Goal: Information Seeking & Learning: Learn about a topic

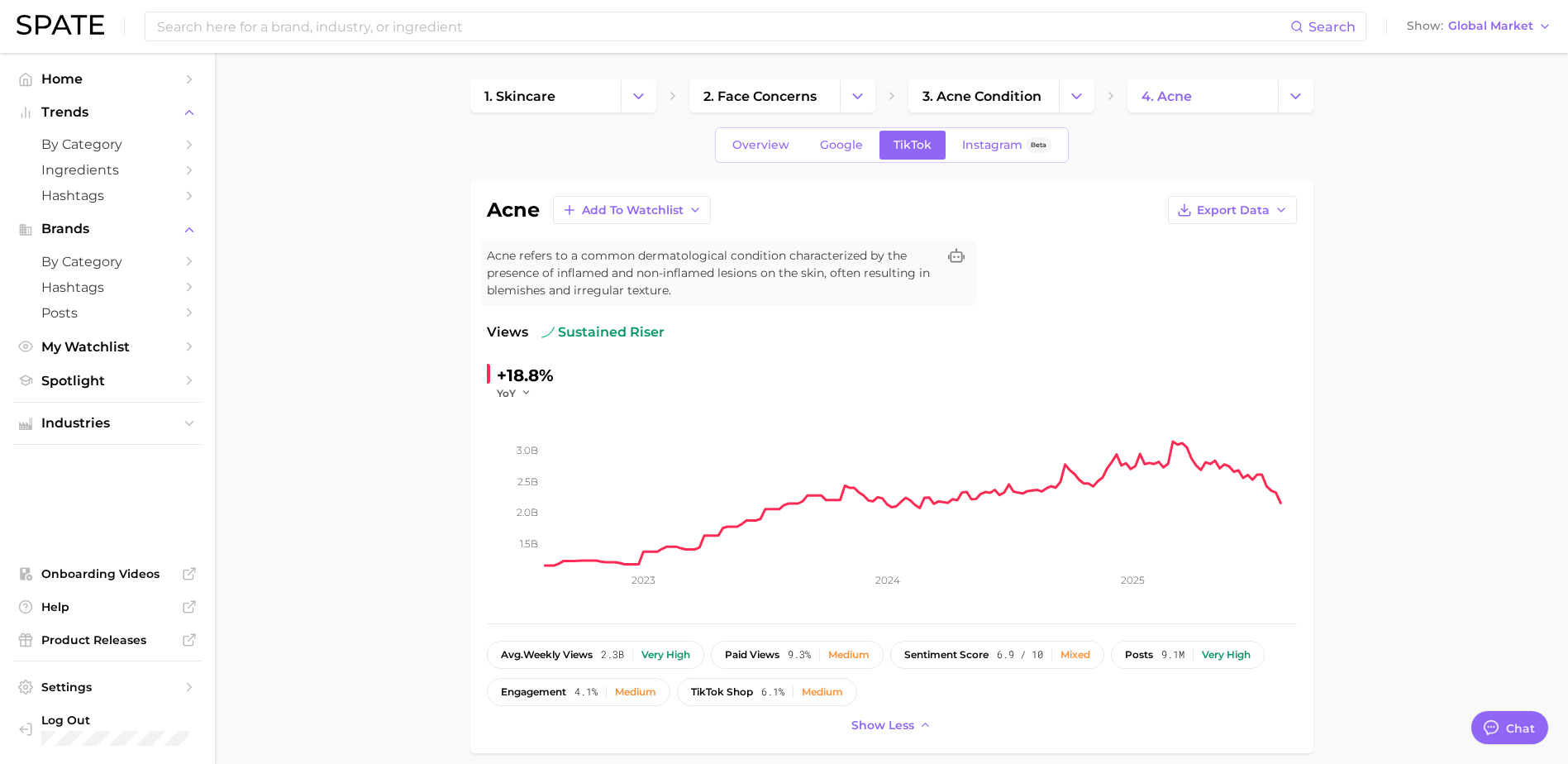
click at [1468, 36] on button "Show Global Market" at bounding box center [1479, 27] width 153 height 22
click at [1468, 54] on span "[GEOGRAPHIC_DATA]" at bounding box center [1475, 53] width 128 height 14
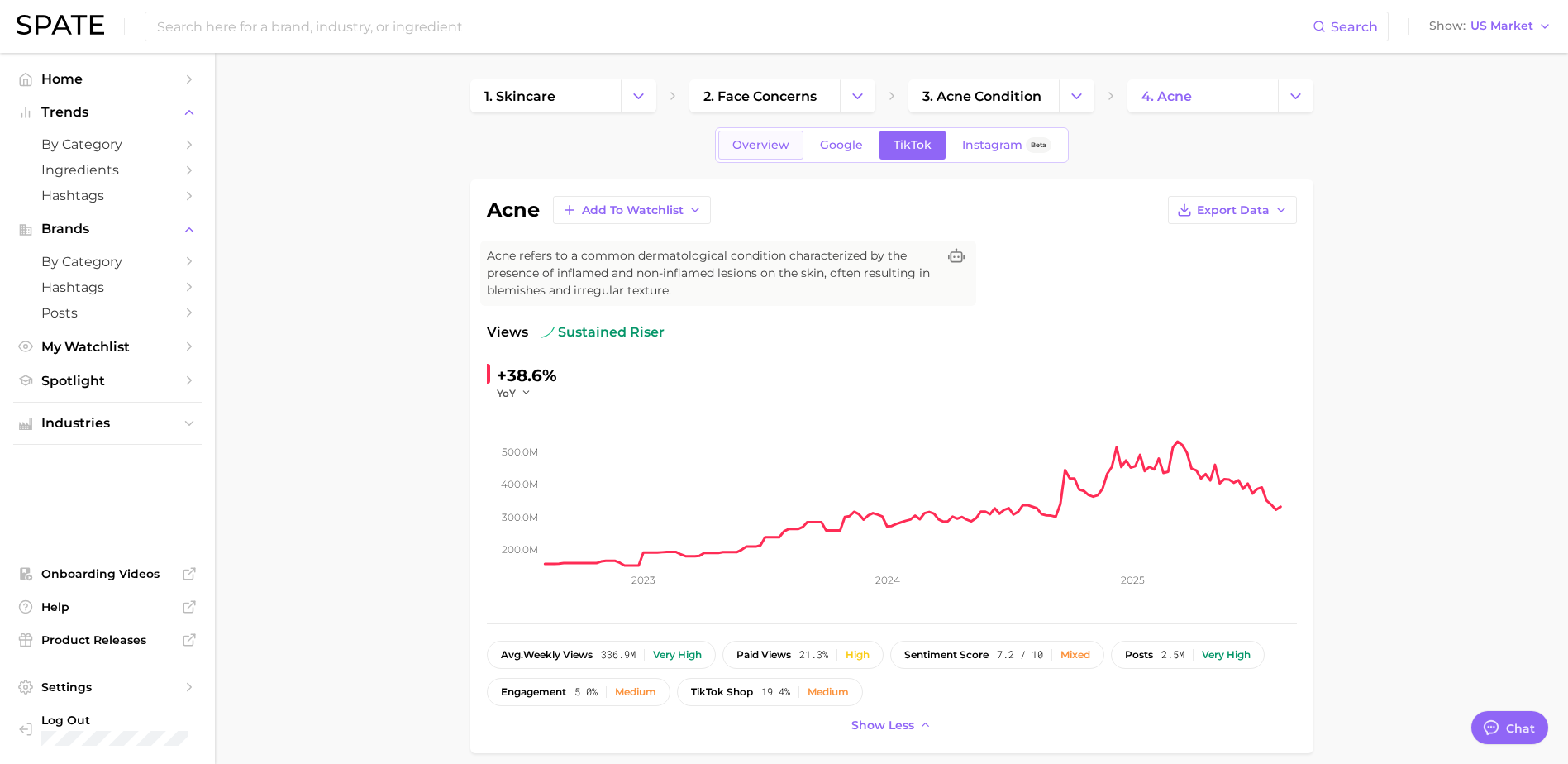
click at [765, 143] on span "Overview" at bounding box center [760, 145] width 57 height 14
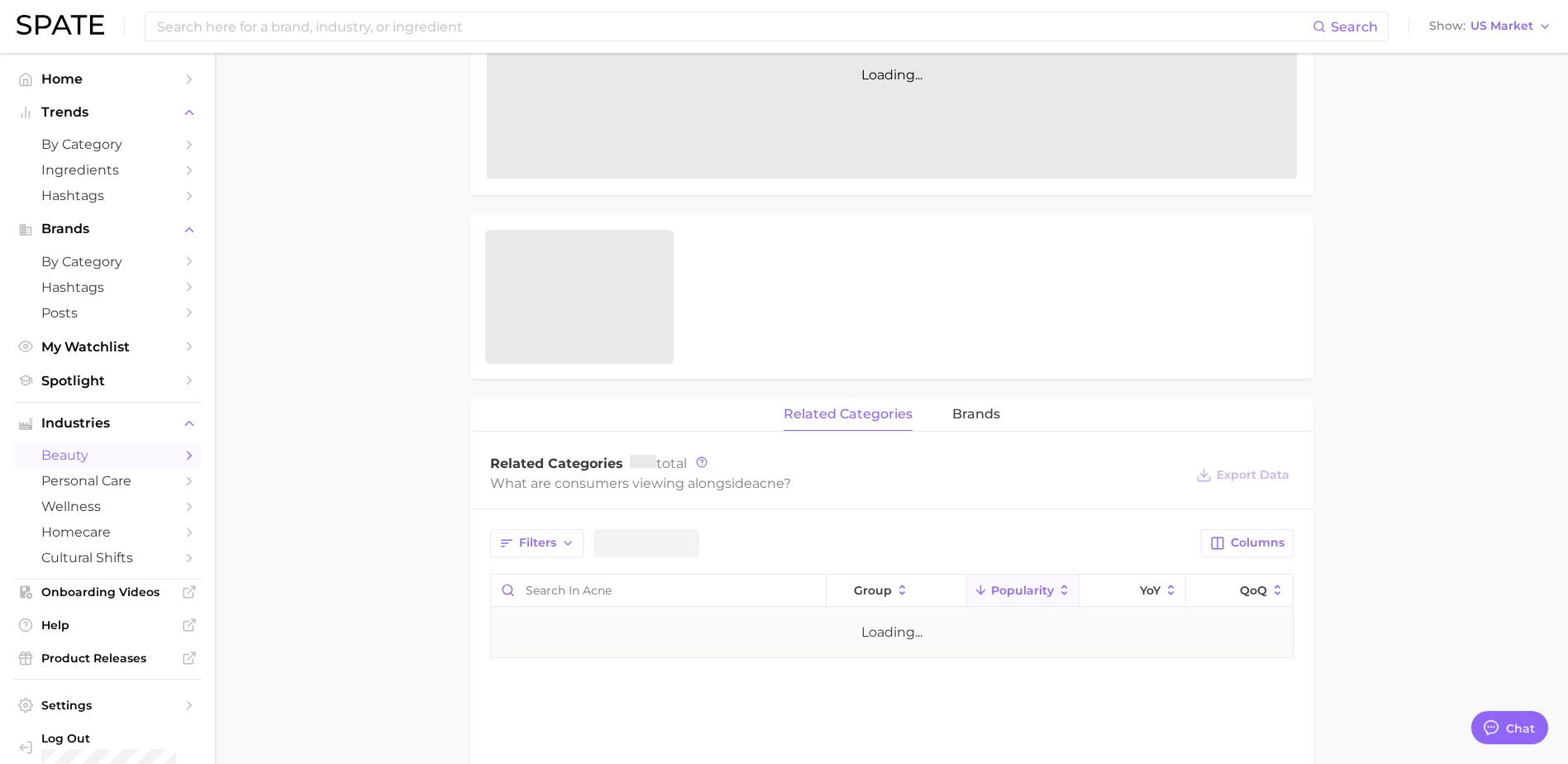
scroll to position [440, 0]
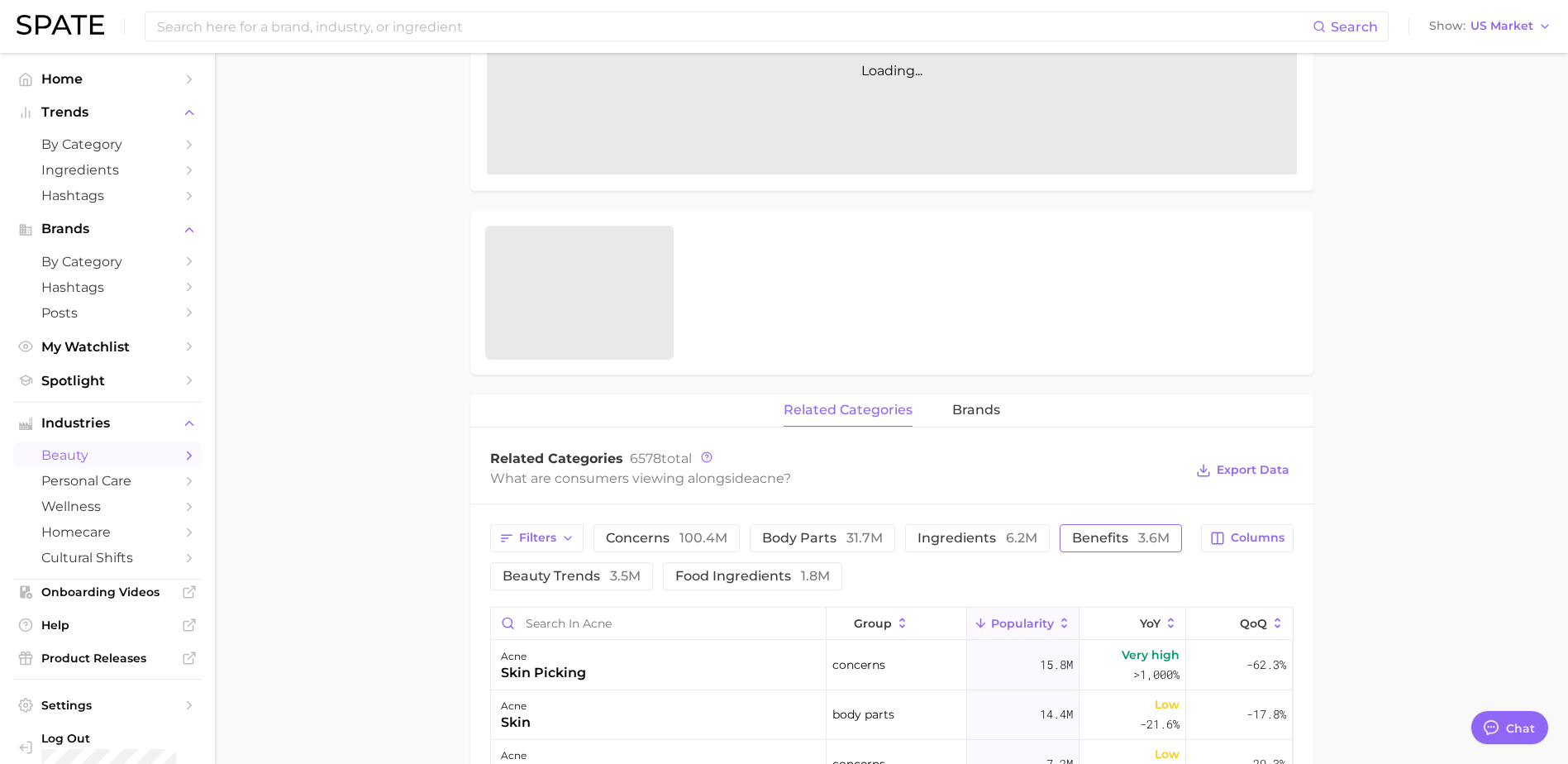
click at [1081, 545] on button "benefits 3.6m" at bounding box center [1121, 538] width 123 height 28
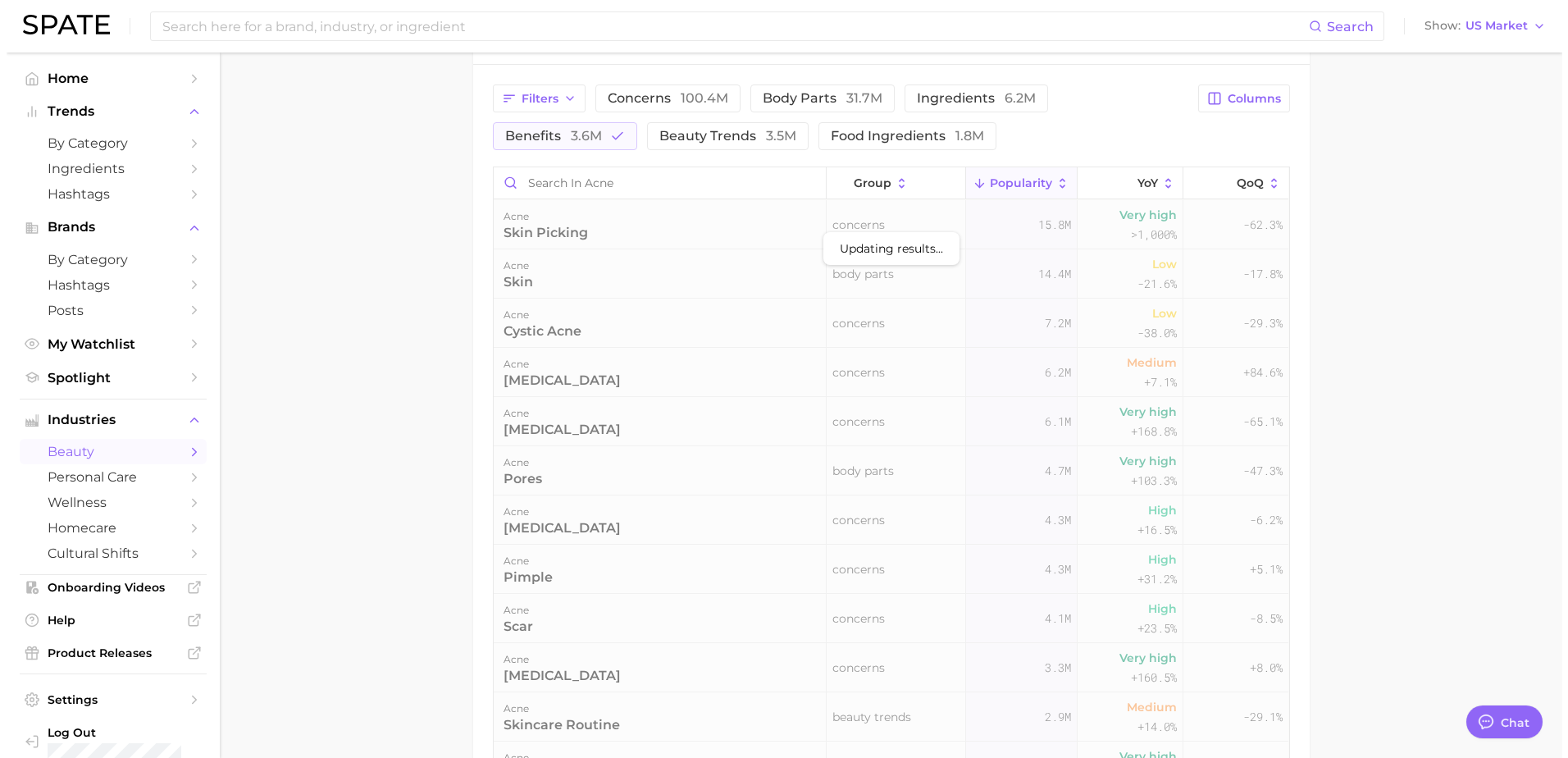
scroll to position [878, 0]
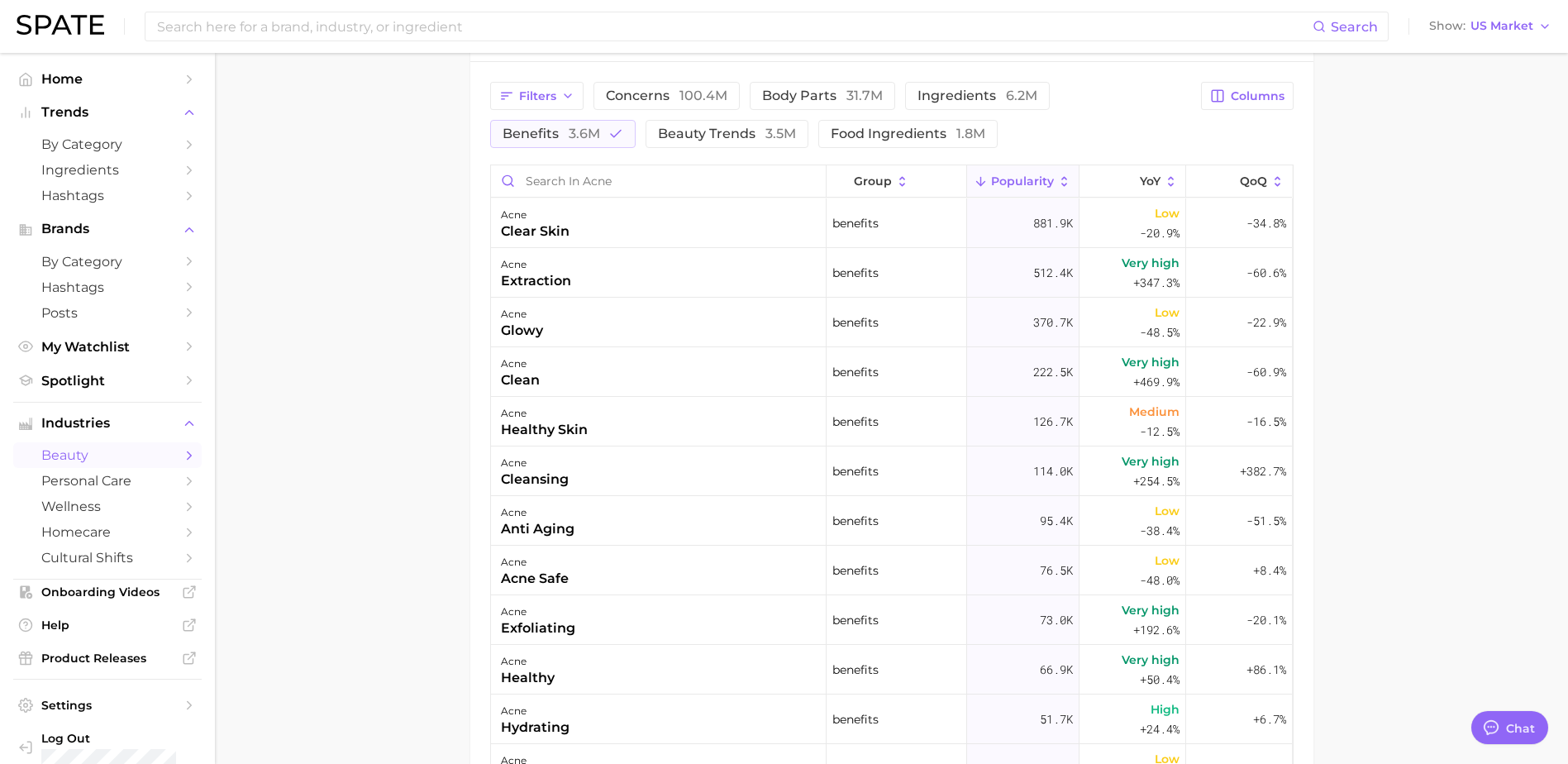
click at [1434, 293] on main "1. skincare 2. face concerns 3. acne condition 4. acne Overview Google TikTok I…" at bounding box center [892, 99] width 1353 height 1863
click at [739, 471] on div "acne cleansing" at bounding box center [658, 471] width 335 height 50
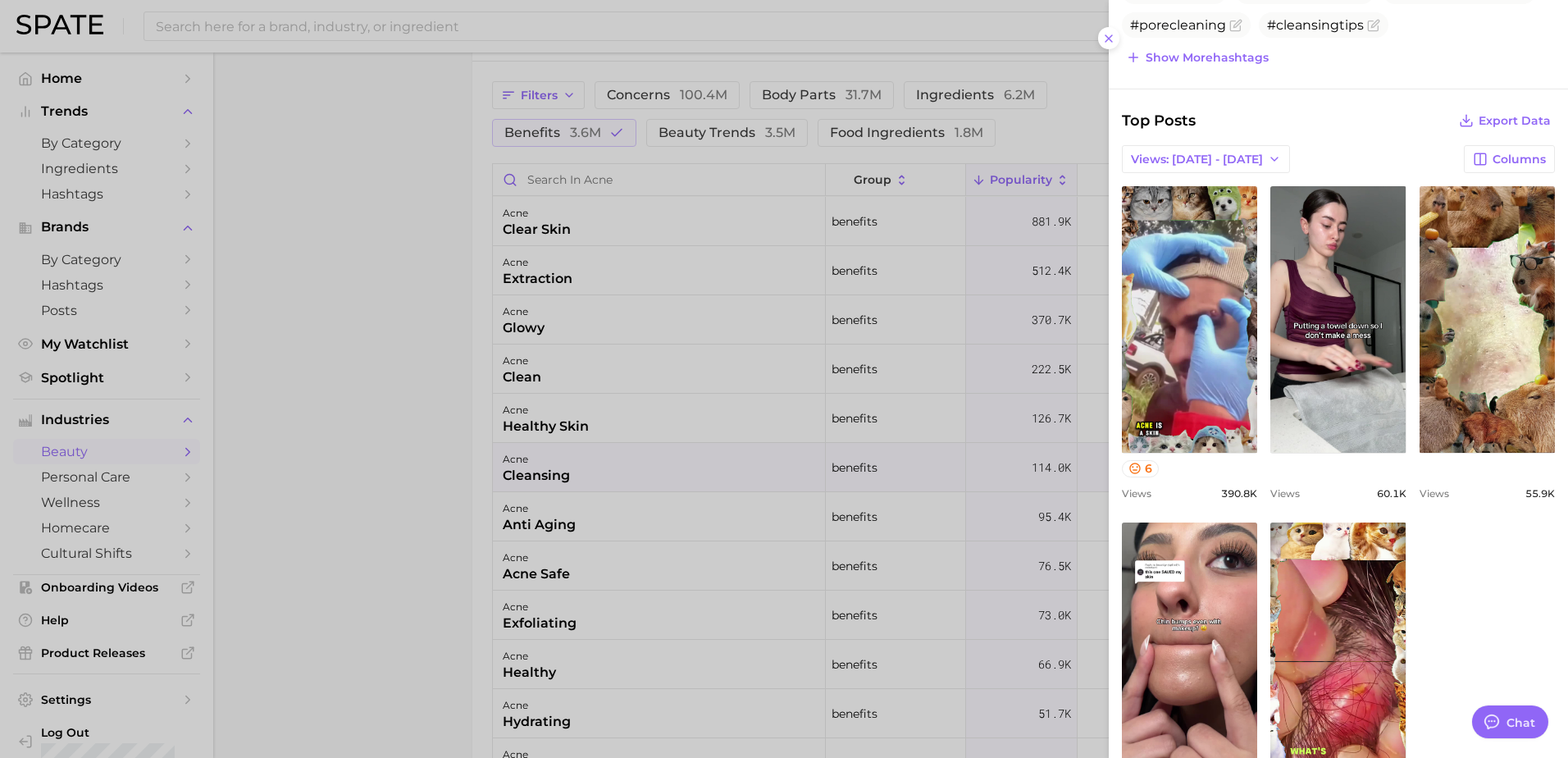
scroll to position [683, 0]
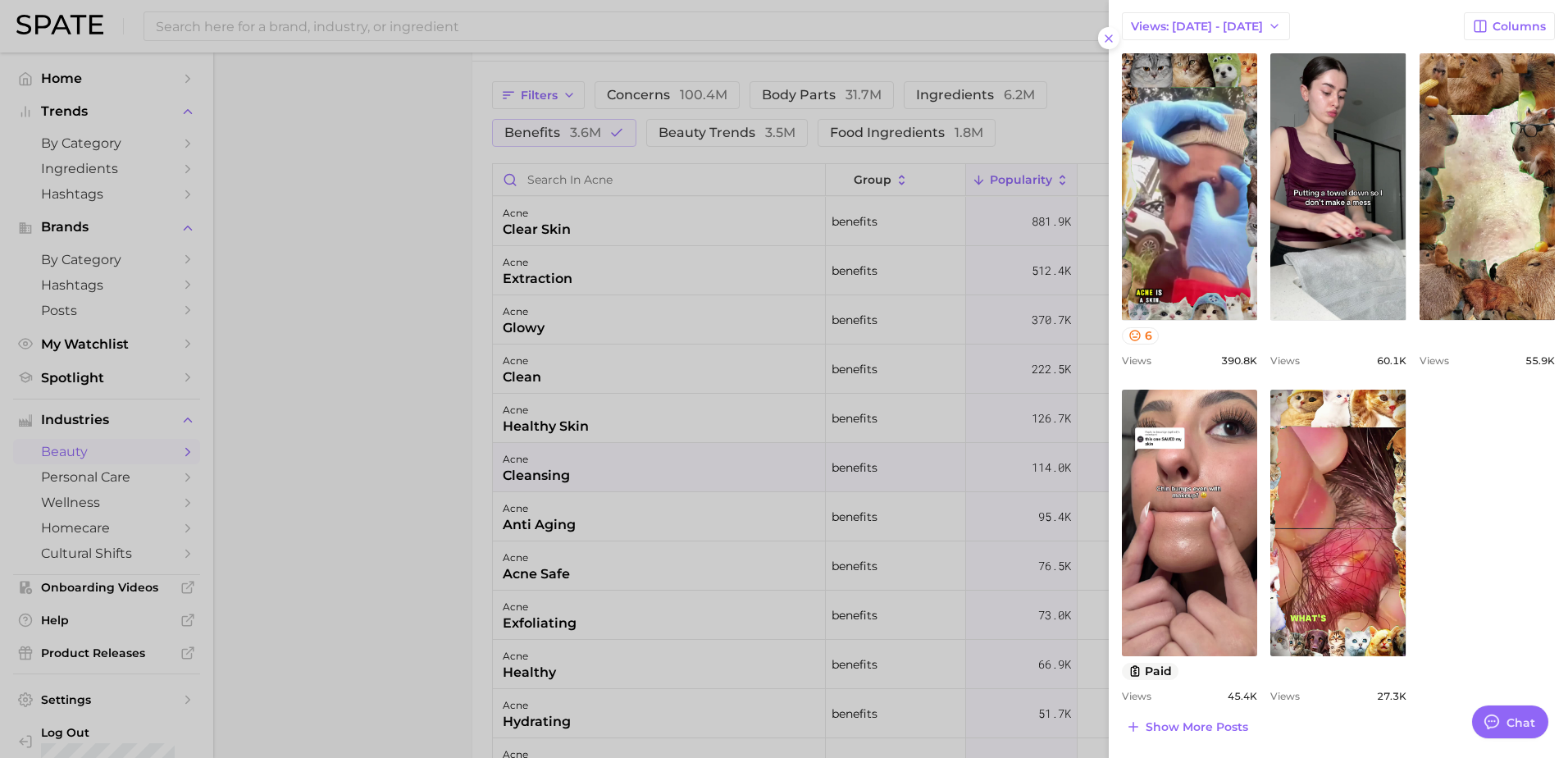
drag, startPoint x: 1230, startPoint y: 725, endPoint x: 1254, endPoint y: 716, distance: 25.6
click at [1230, 725] on span "Show more posts" at bounding box center [1197, 727] width 103 height 14
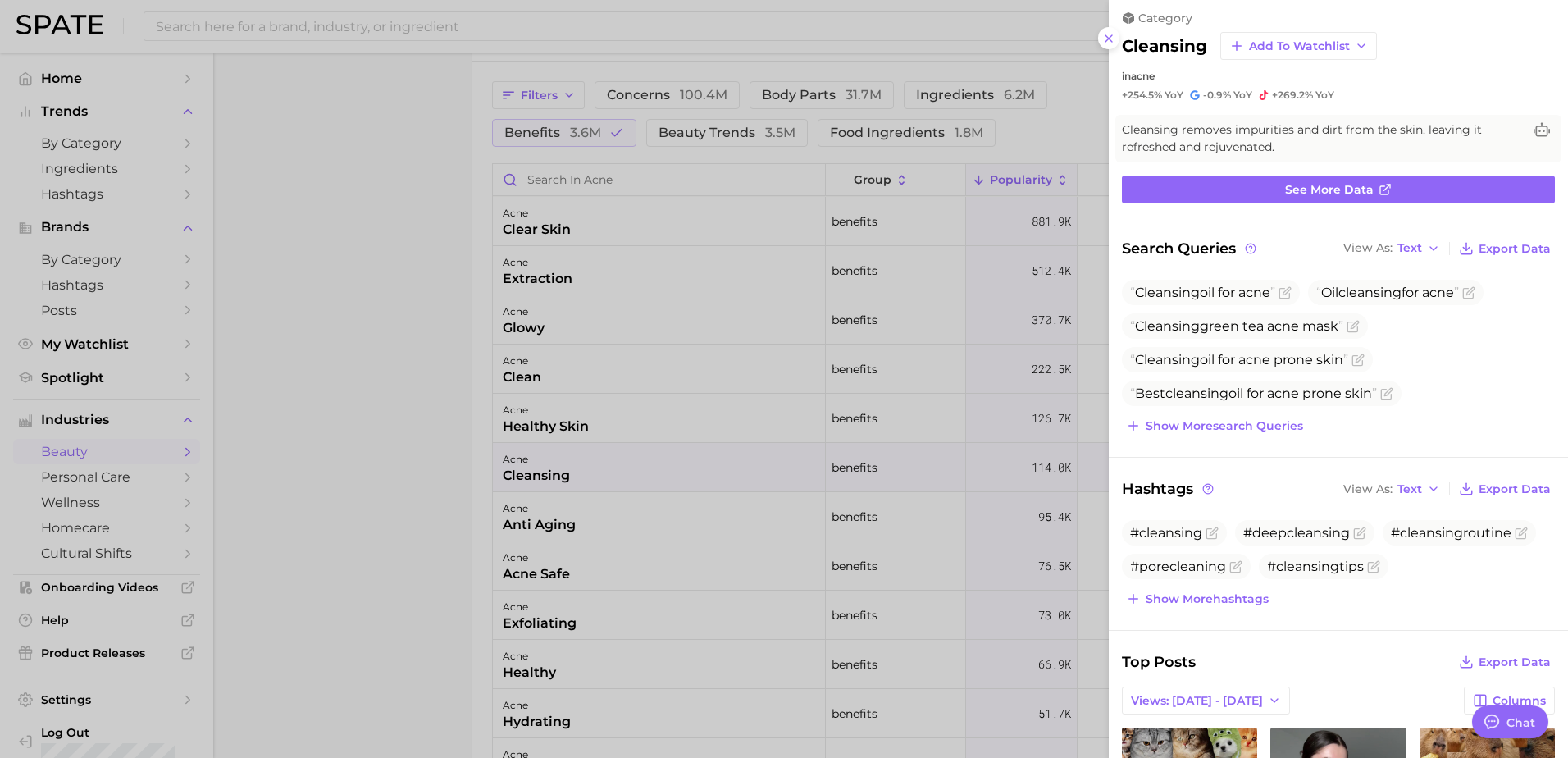
scroll to position [0, 0]
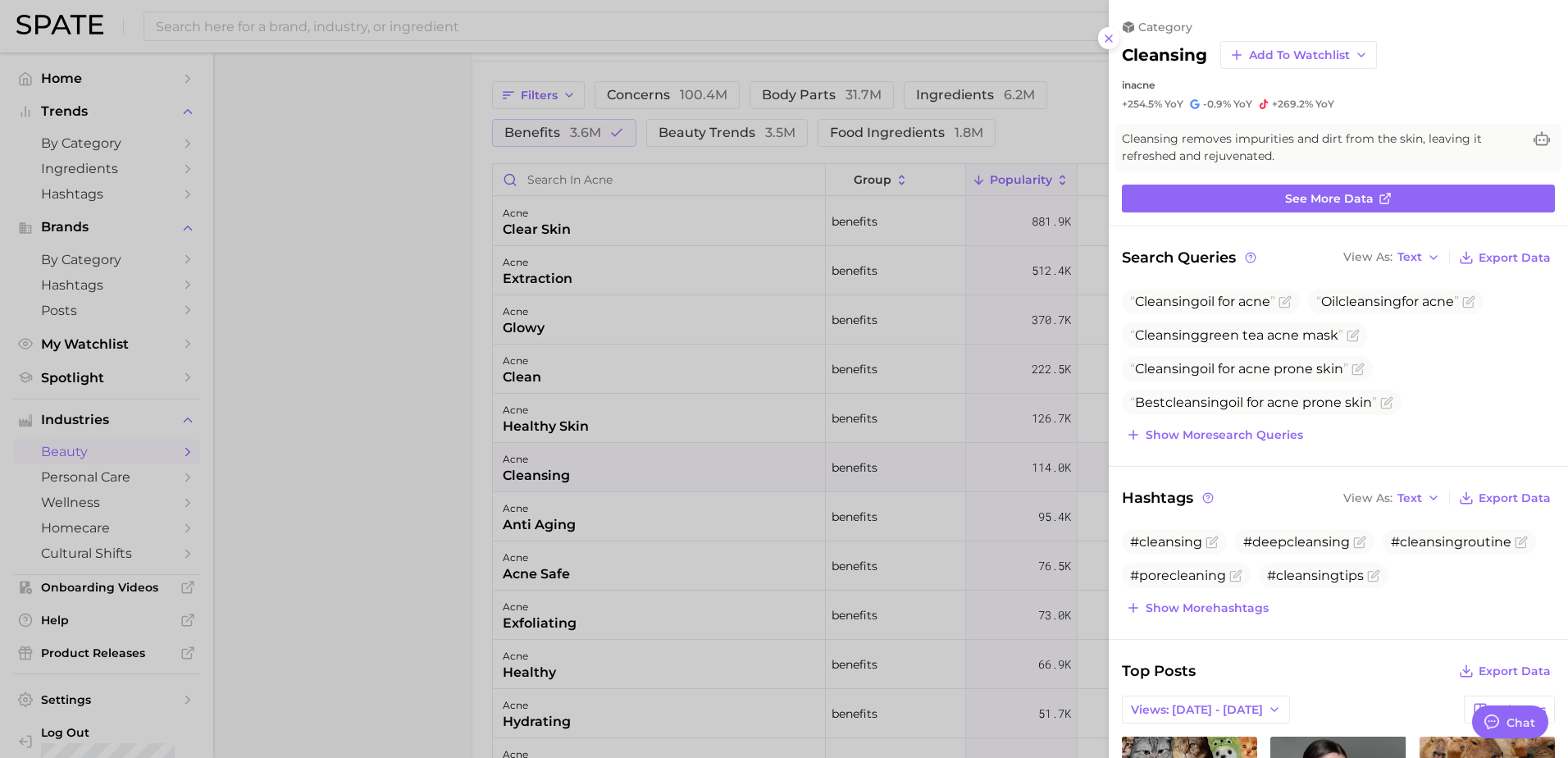
click at [683, 666] on div at bounding box center [784, 379] width 1568 height 758
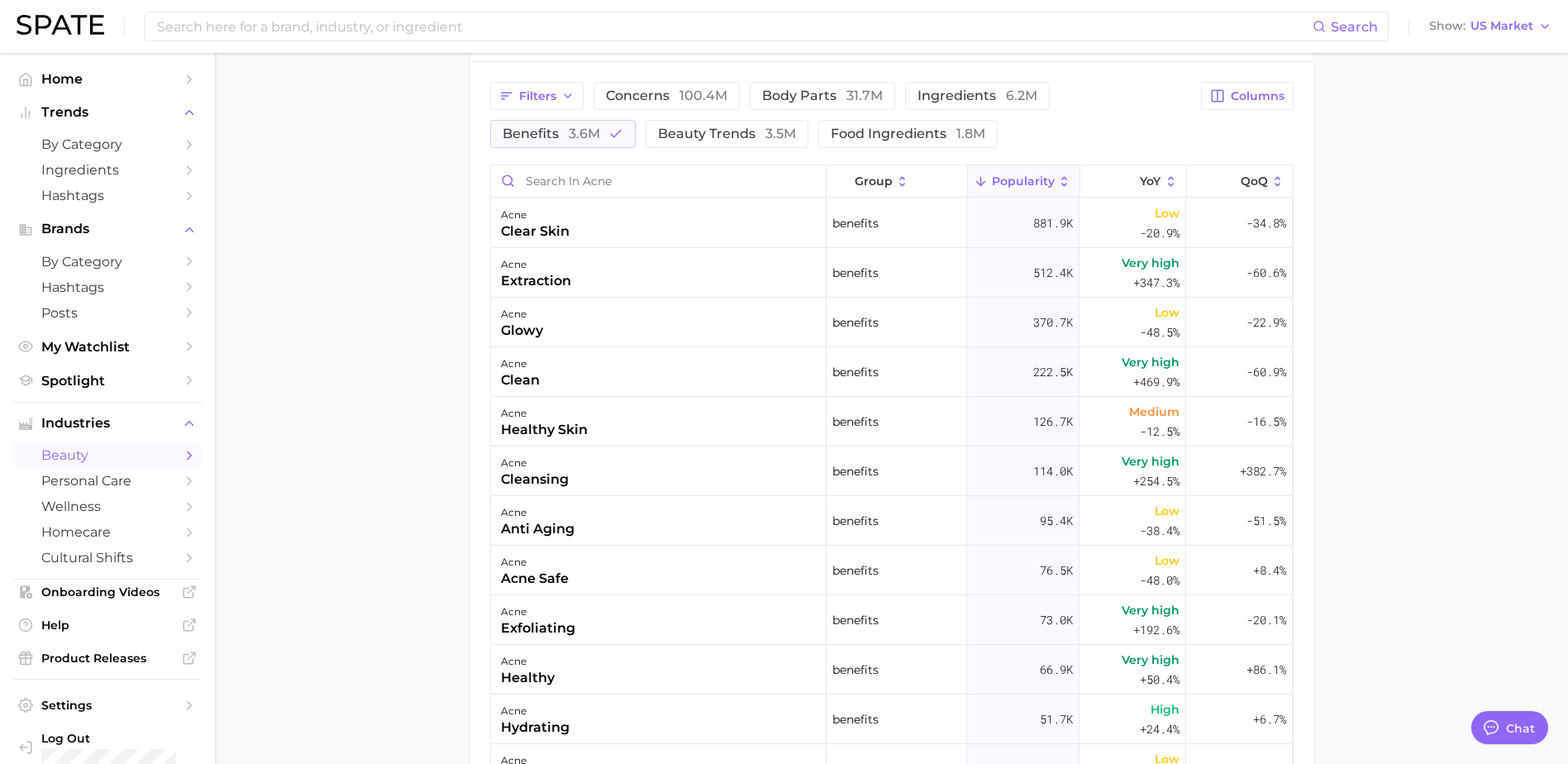
click at [694, 627] on div "acne exfoliating" at bounding box center [658, 619] width 335 height 50
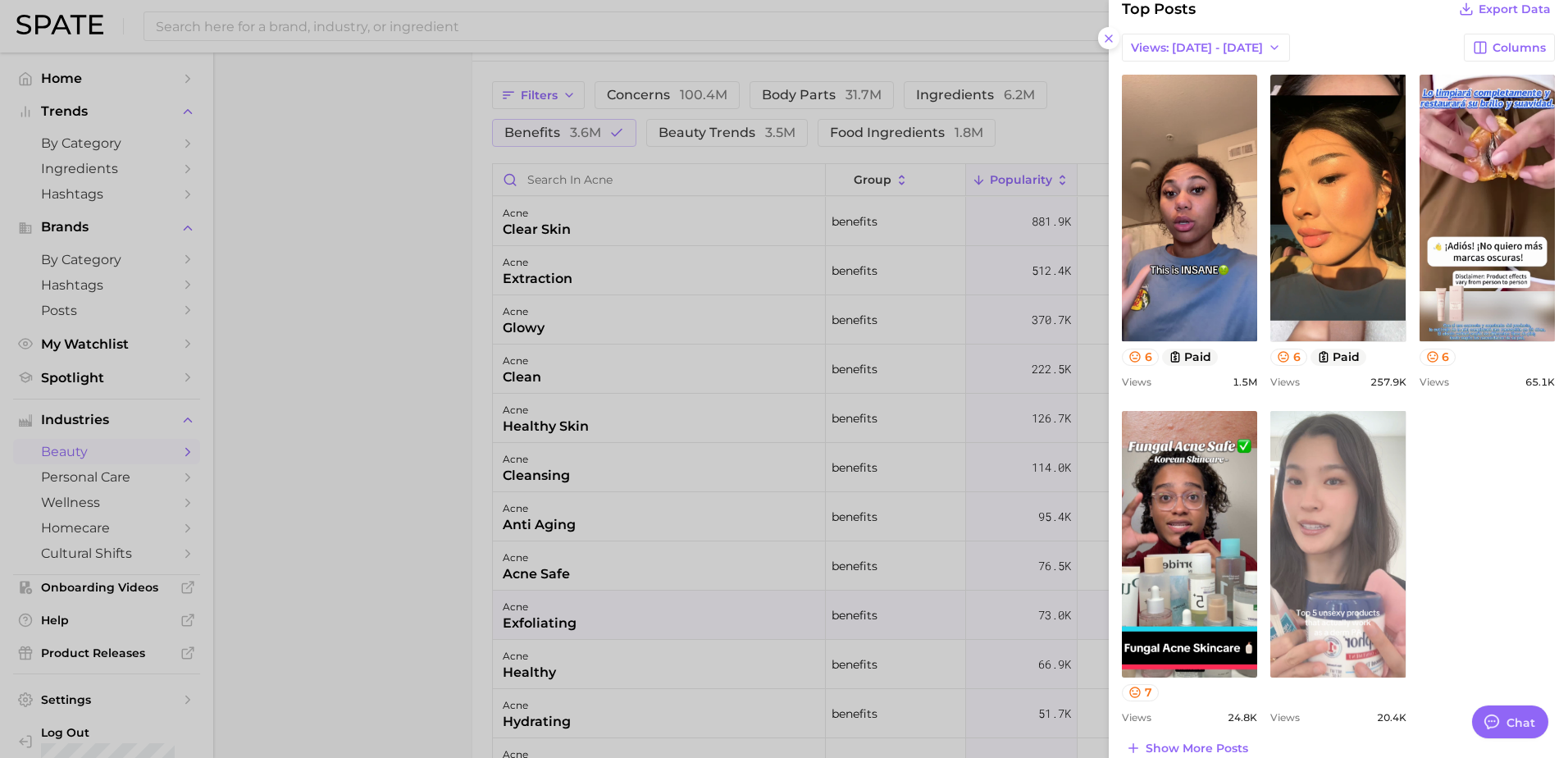
scroll to position [717, 0]
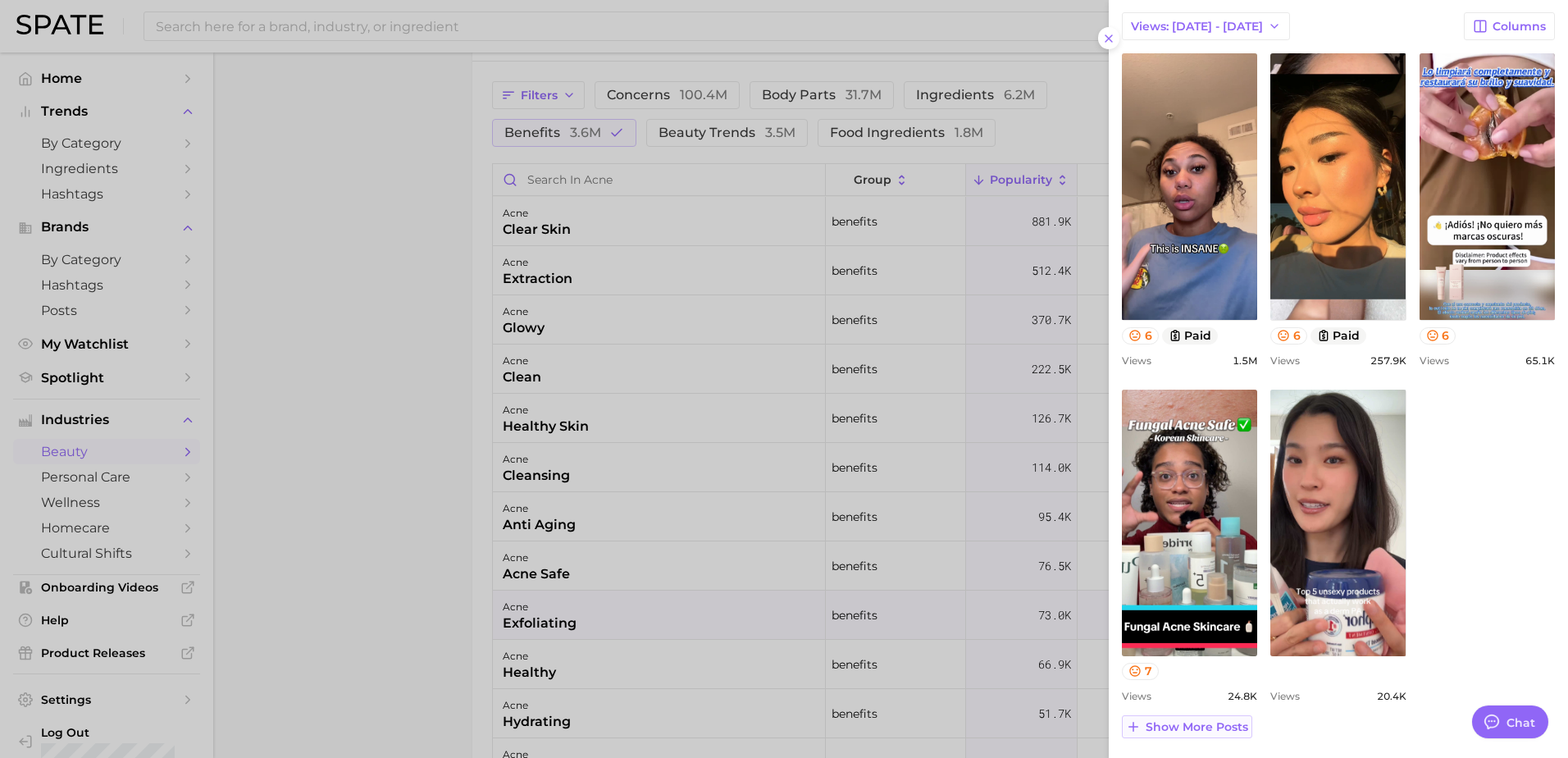
click at [1225, 726] on span "Show more posts" at bounding box center [1197, 727] width 103 height 14
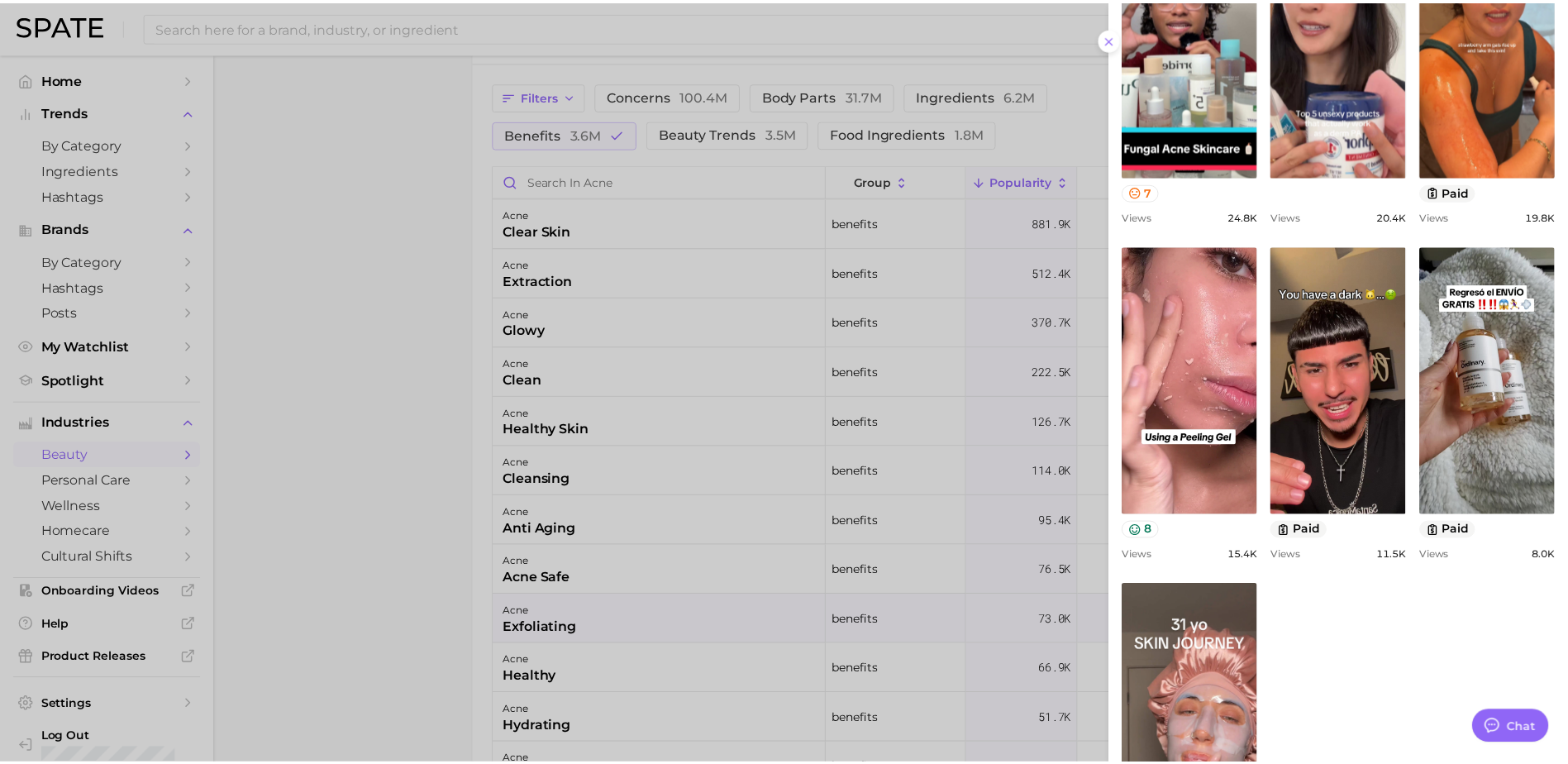
scroll to position [1381, 0]
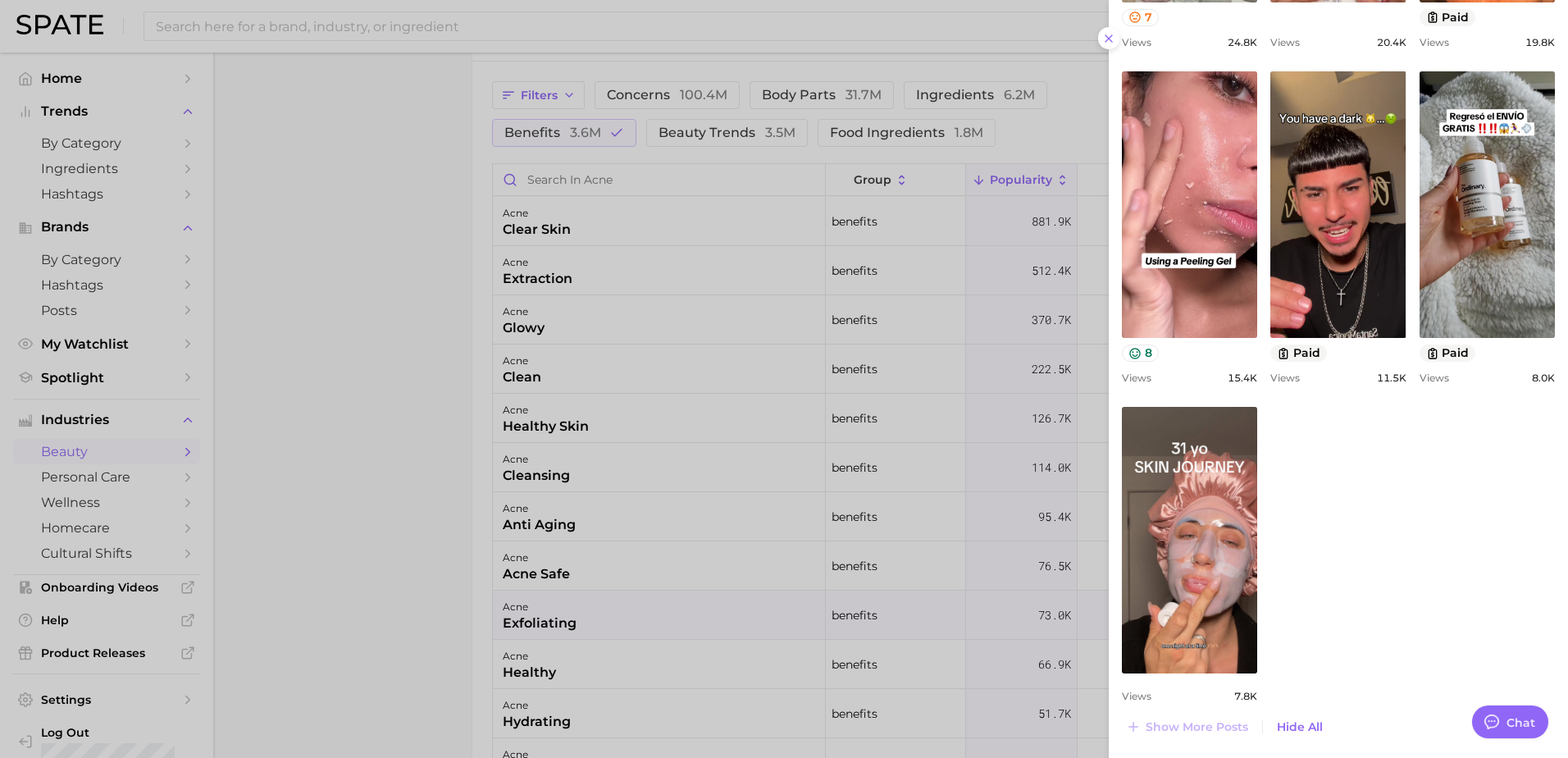
click at [975, 401] on div at bounding box center [784, 379] width 1568 height 758
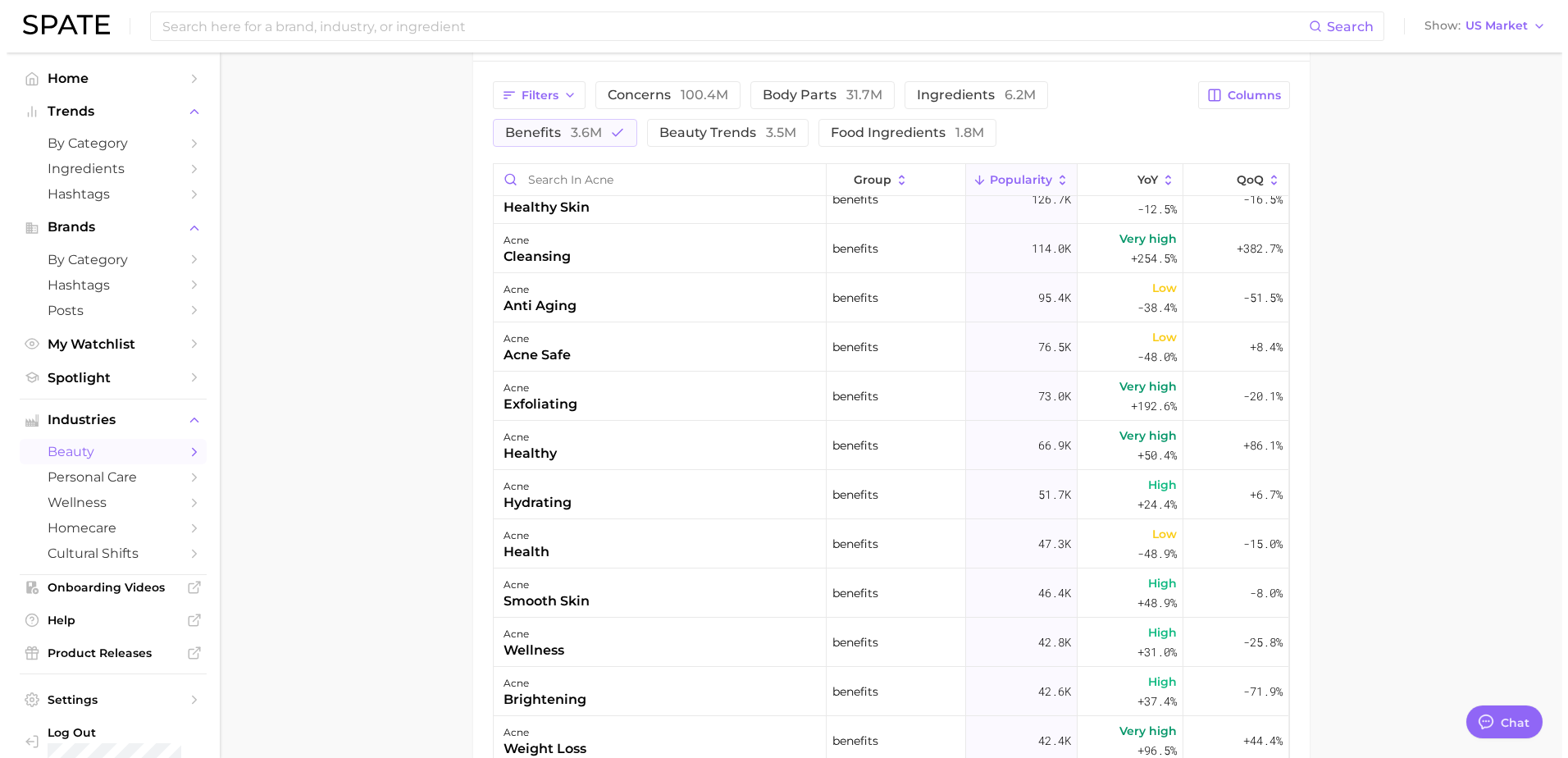
scroll to position [0, 0]
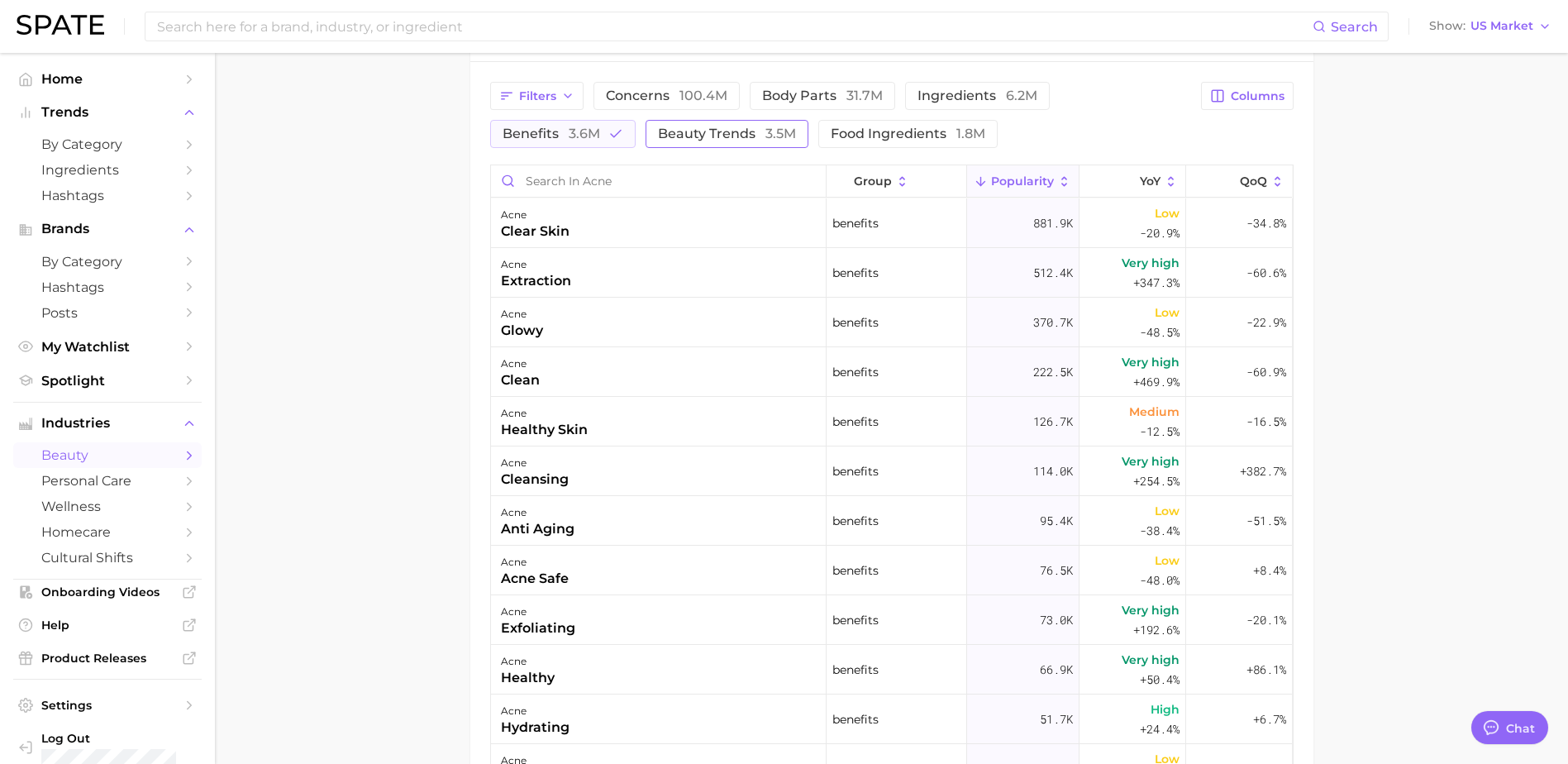
click at [770, 125] on span "3.5m" at bounding box center [781, 133] width 30 height 16
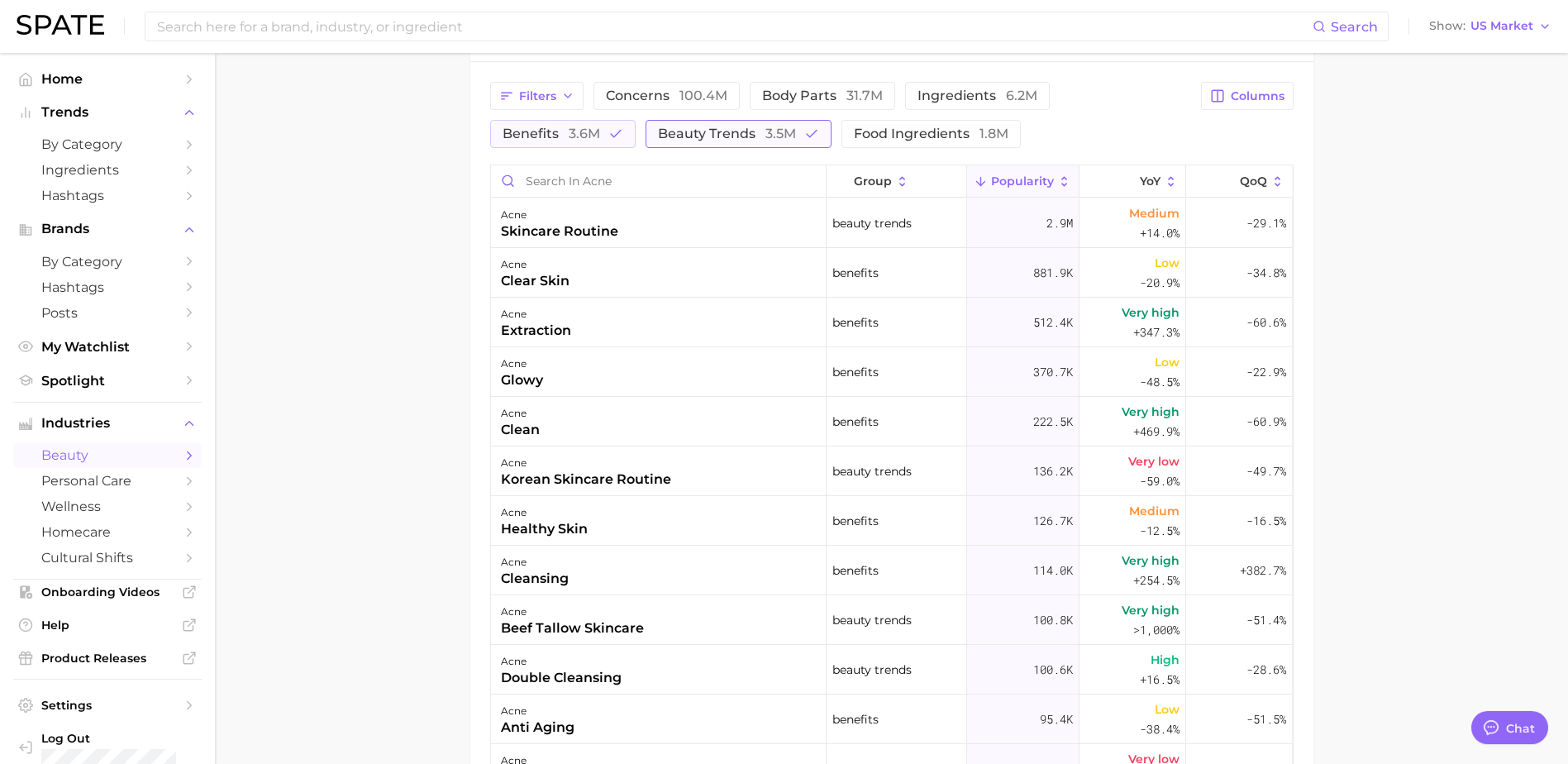
click at [747, 140] on span "beauty trends 3.5m" at bounding box center [727, 134] width 138 height 13
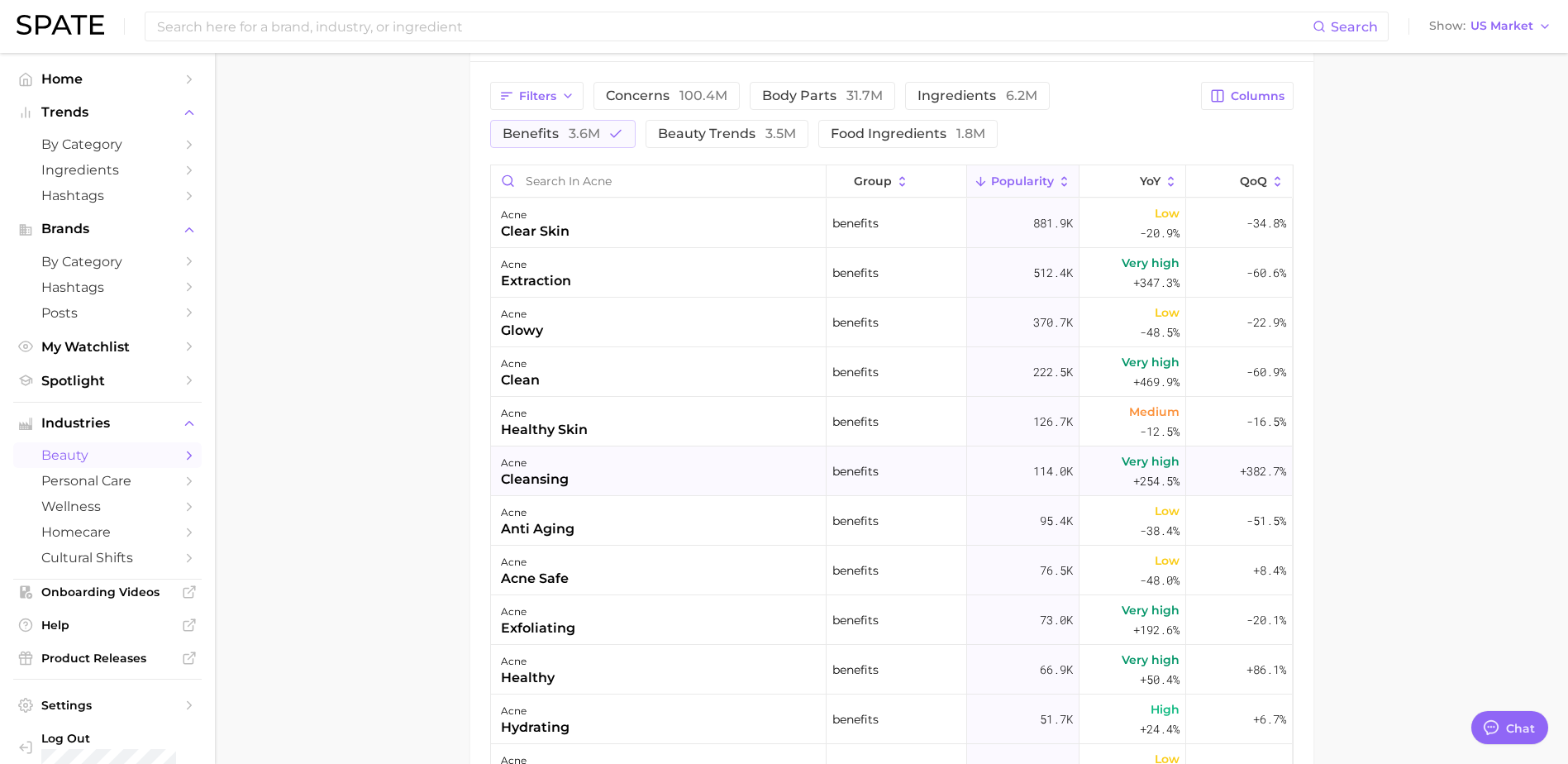
click at [645, 481] on div "acne cleansing" at bounding box center [658, 471] width 335 height 50
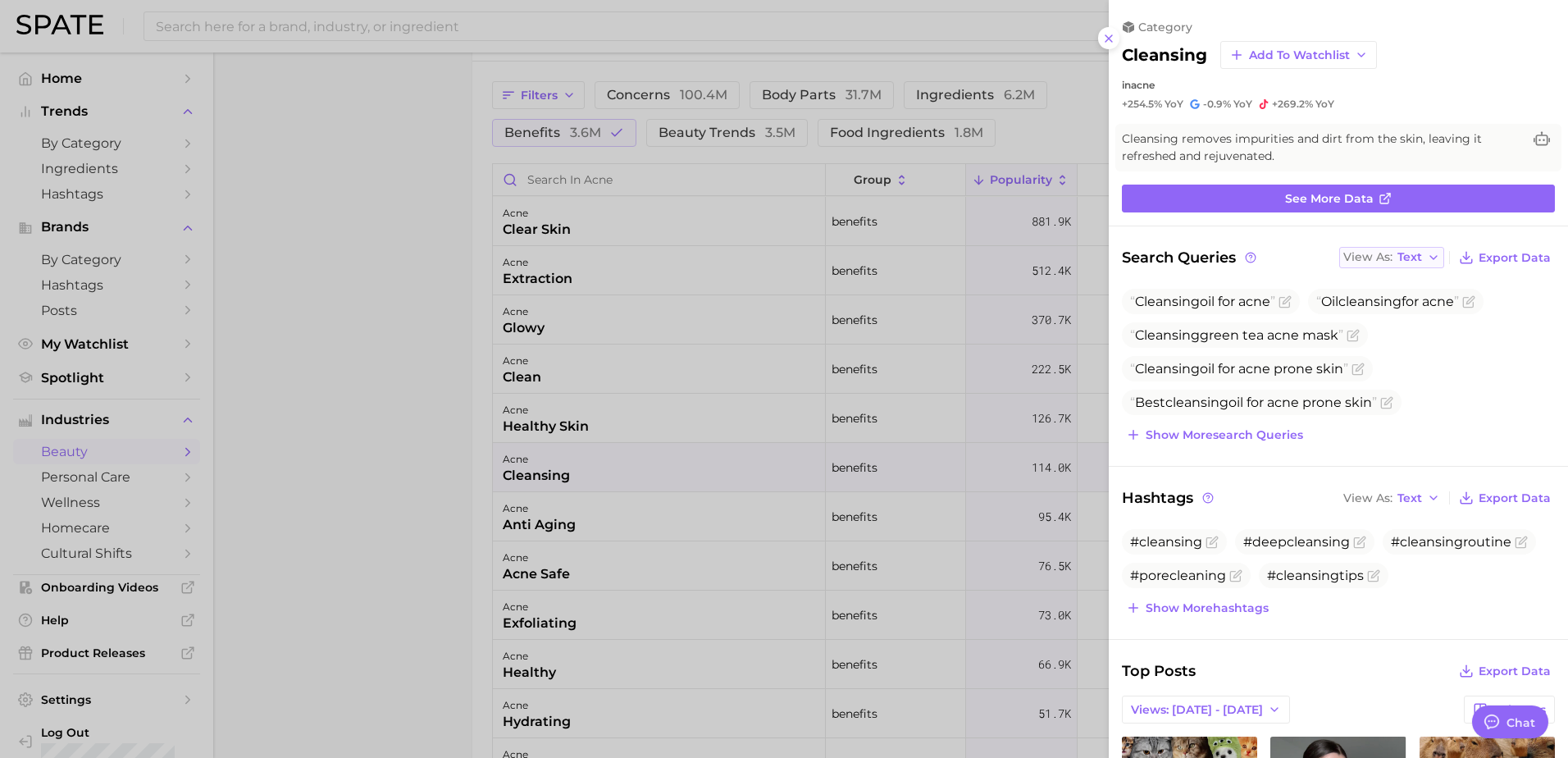
click at [1415, 251] on button "View As Text" at bounding box center [1392, 258] width 105 height 22
click at [1421, 320] on button "Table" at bounding box center [1430, 314] width 180 height 29
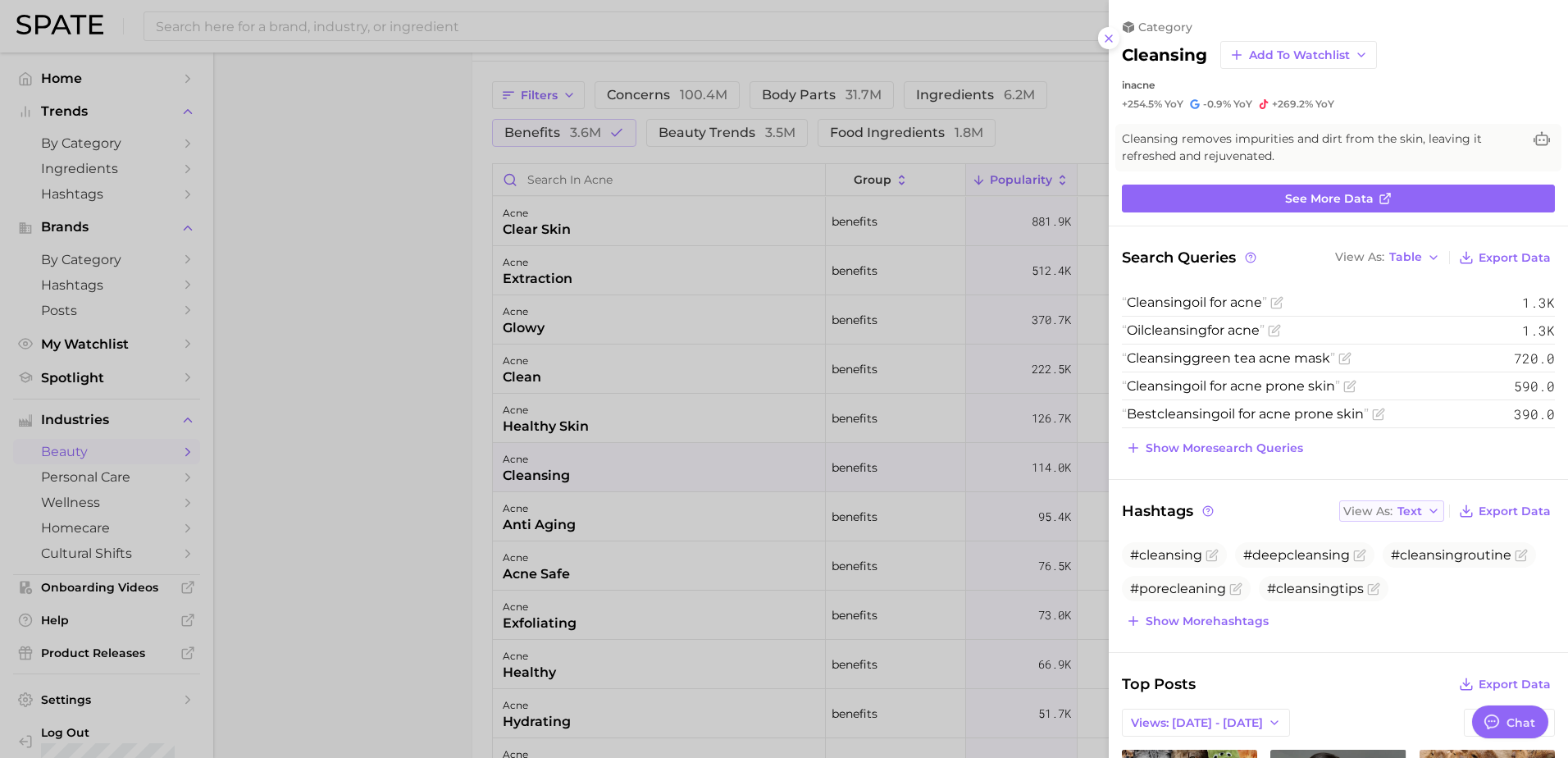
click at [1398, 515] on span "Text" at bounding box center [1410, 511] width 25 height 9
click at [1395, 570] on button "Table" at bounding box center [1430, 567] width 180 height 29
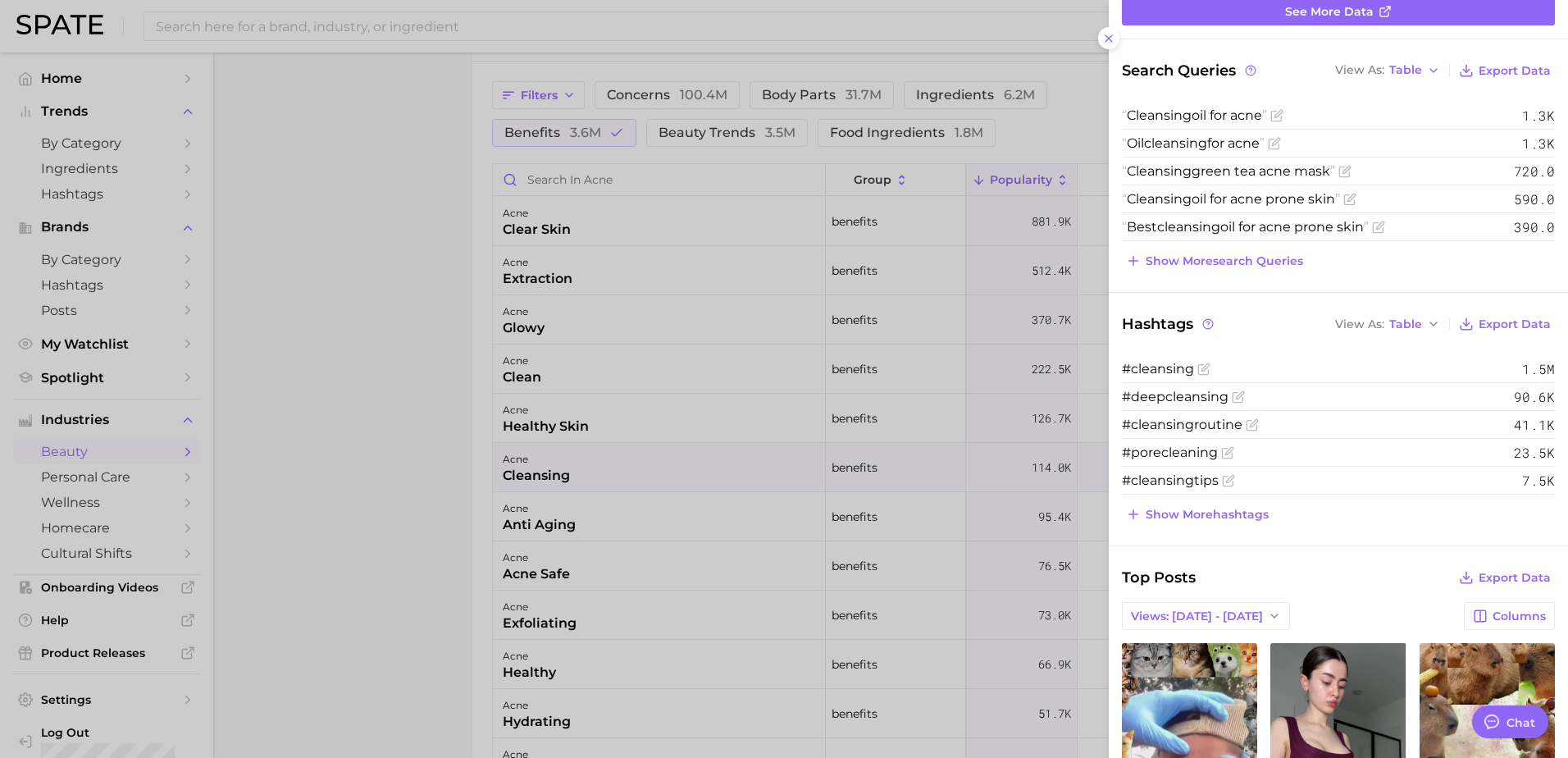
scroll to position [219, 0]
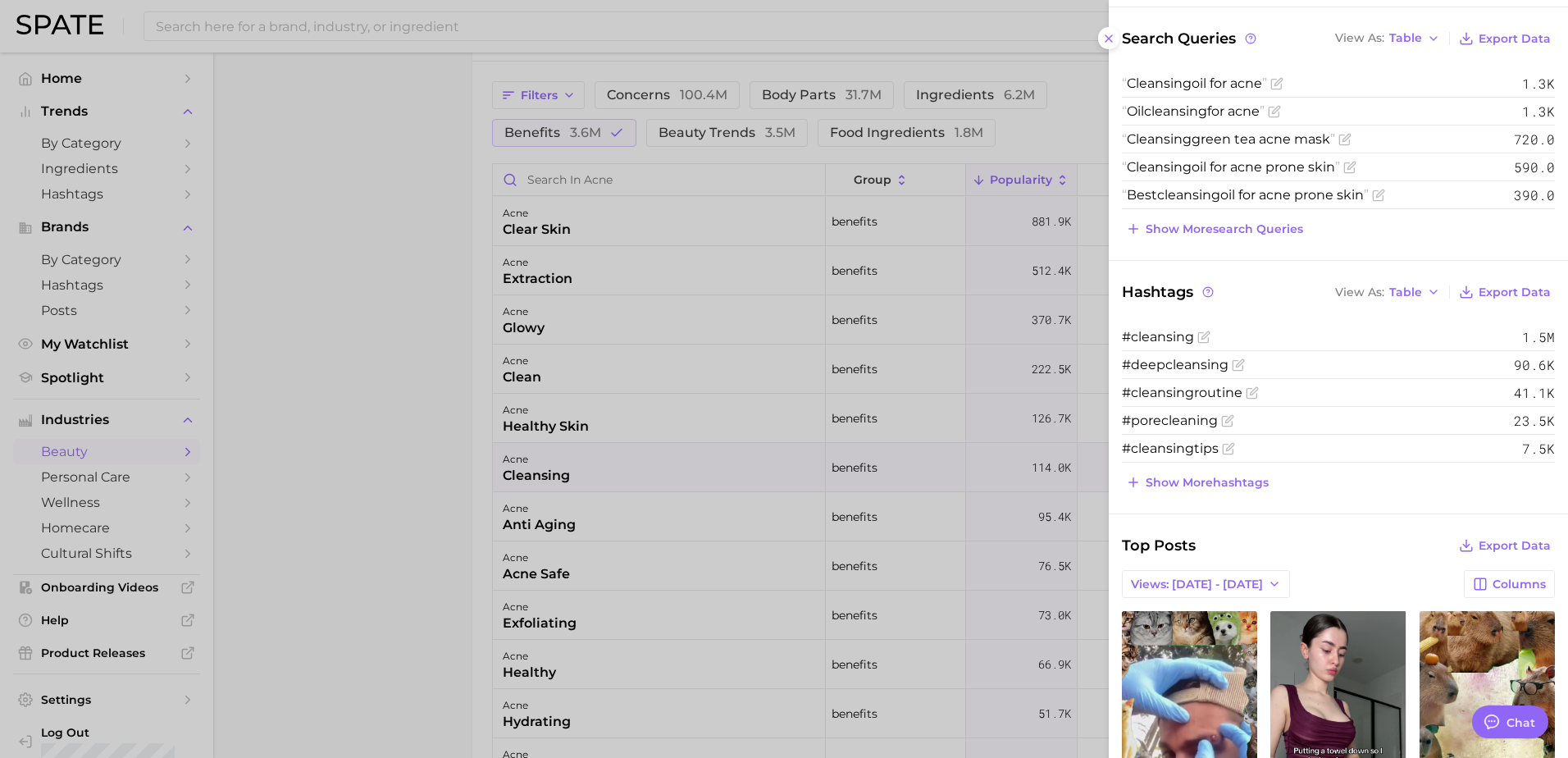
click at [998, 274] on div at bounding box center [784, 379] width 1568 height 758
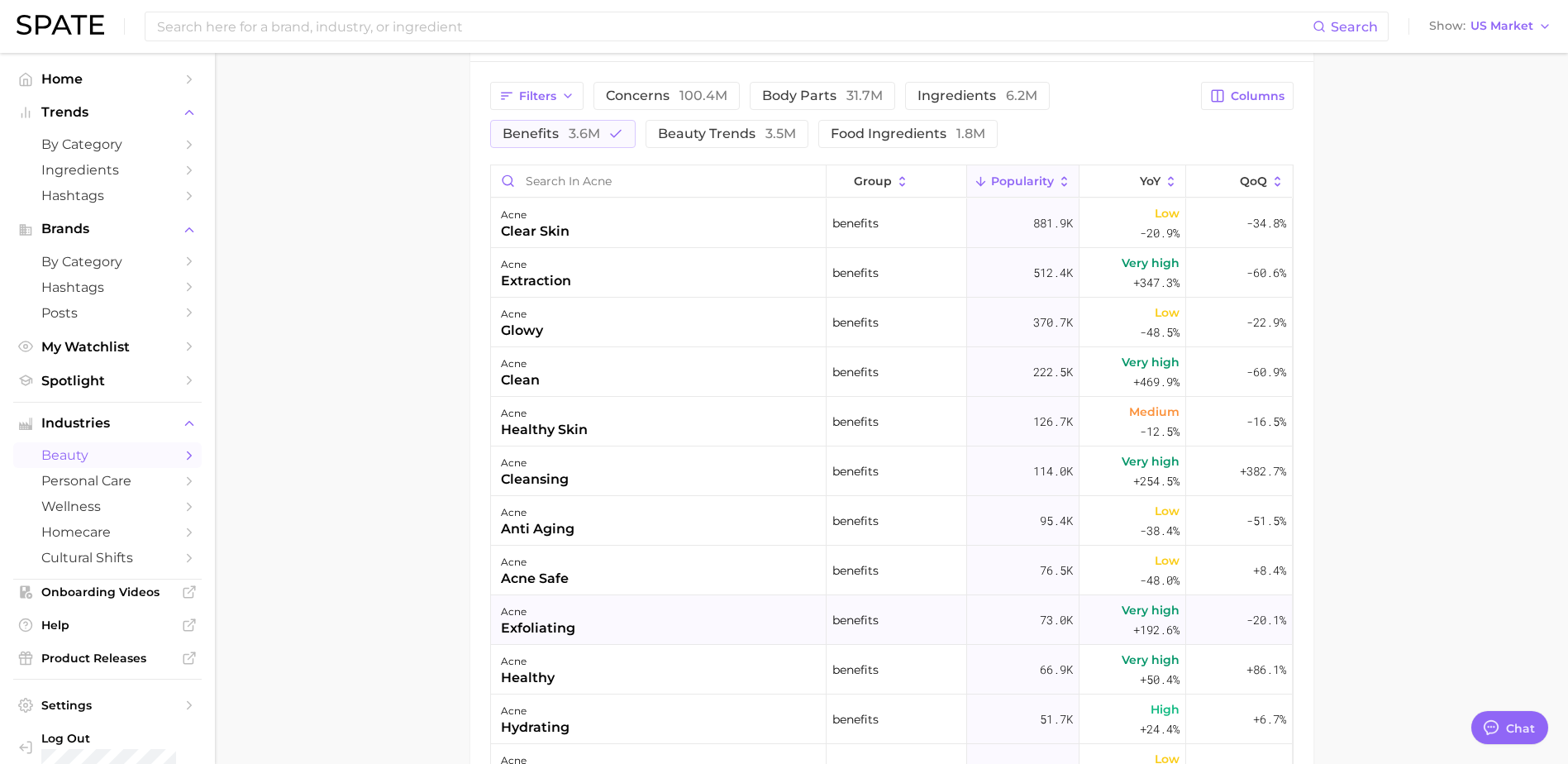
click at [627, 619] on div "acne exfoliating" at bounding box center [658, 619] width 335 height 50
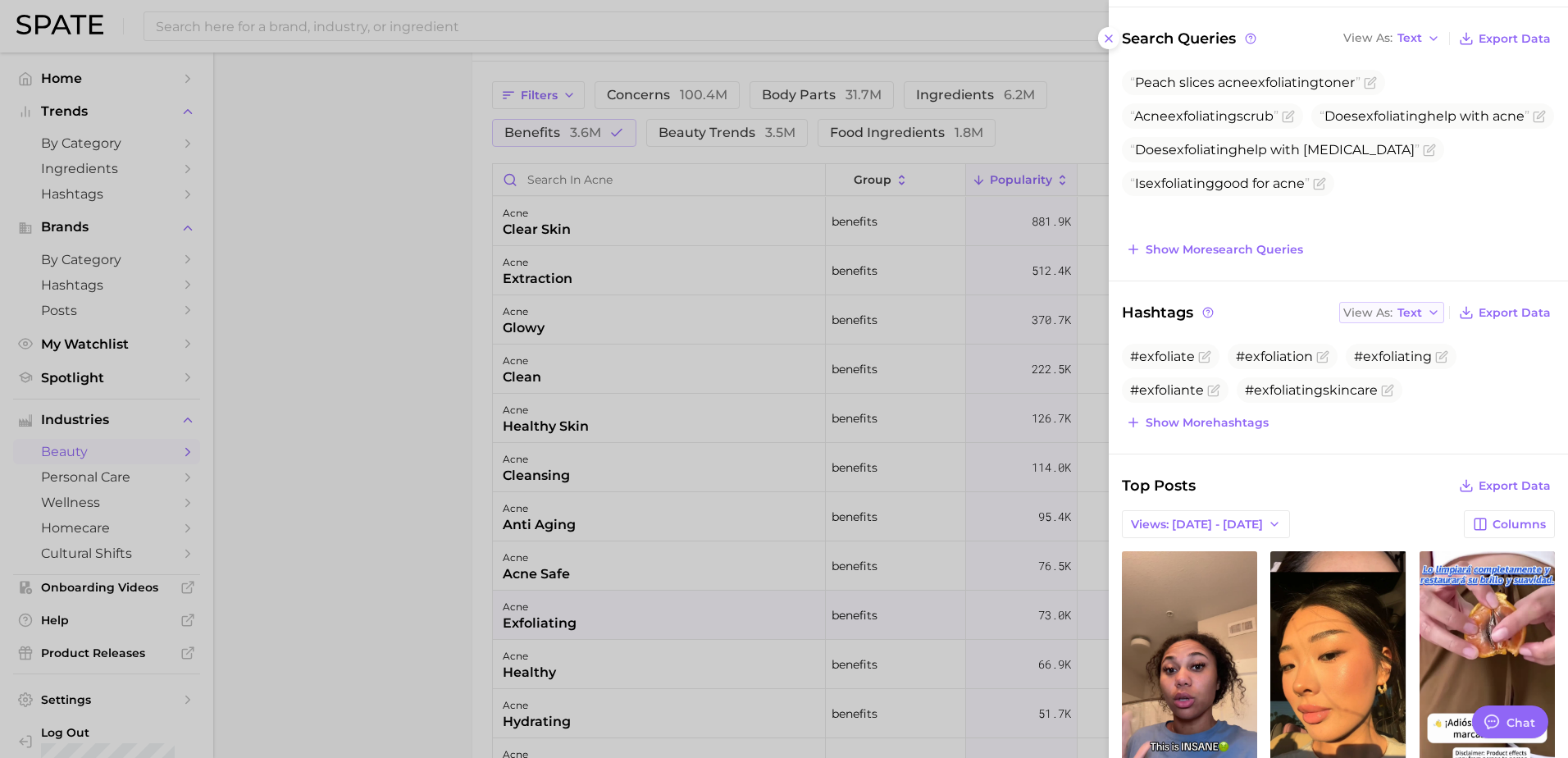
click at [1398, 314] on span "Text" at bounding box center [1410, 313] width 25 height 9
click at [1389, 374] on span "Table" at bounding box center [1384, 369] width 32 height 14
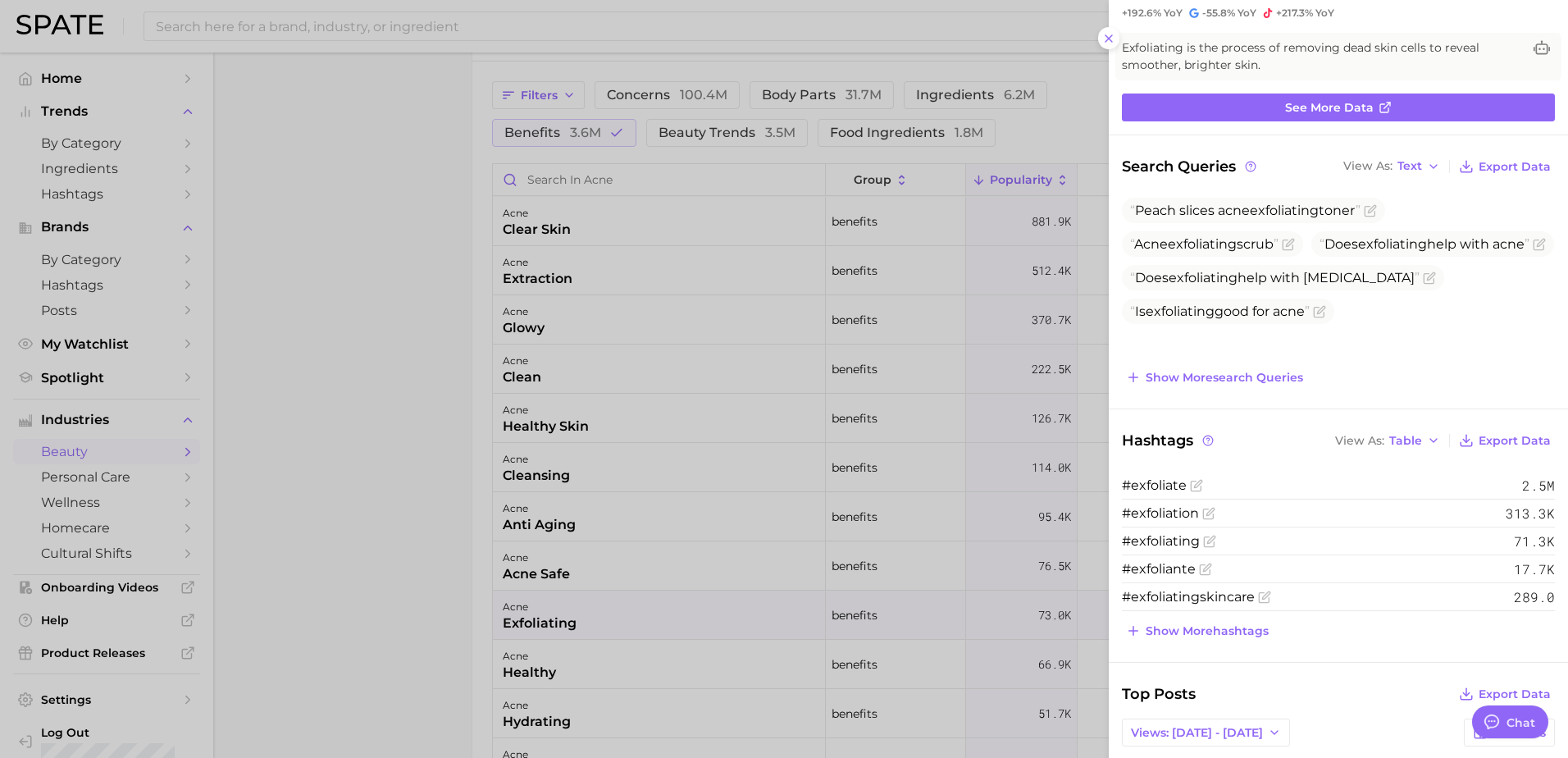
scroll to position [0, 0]
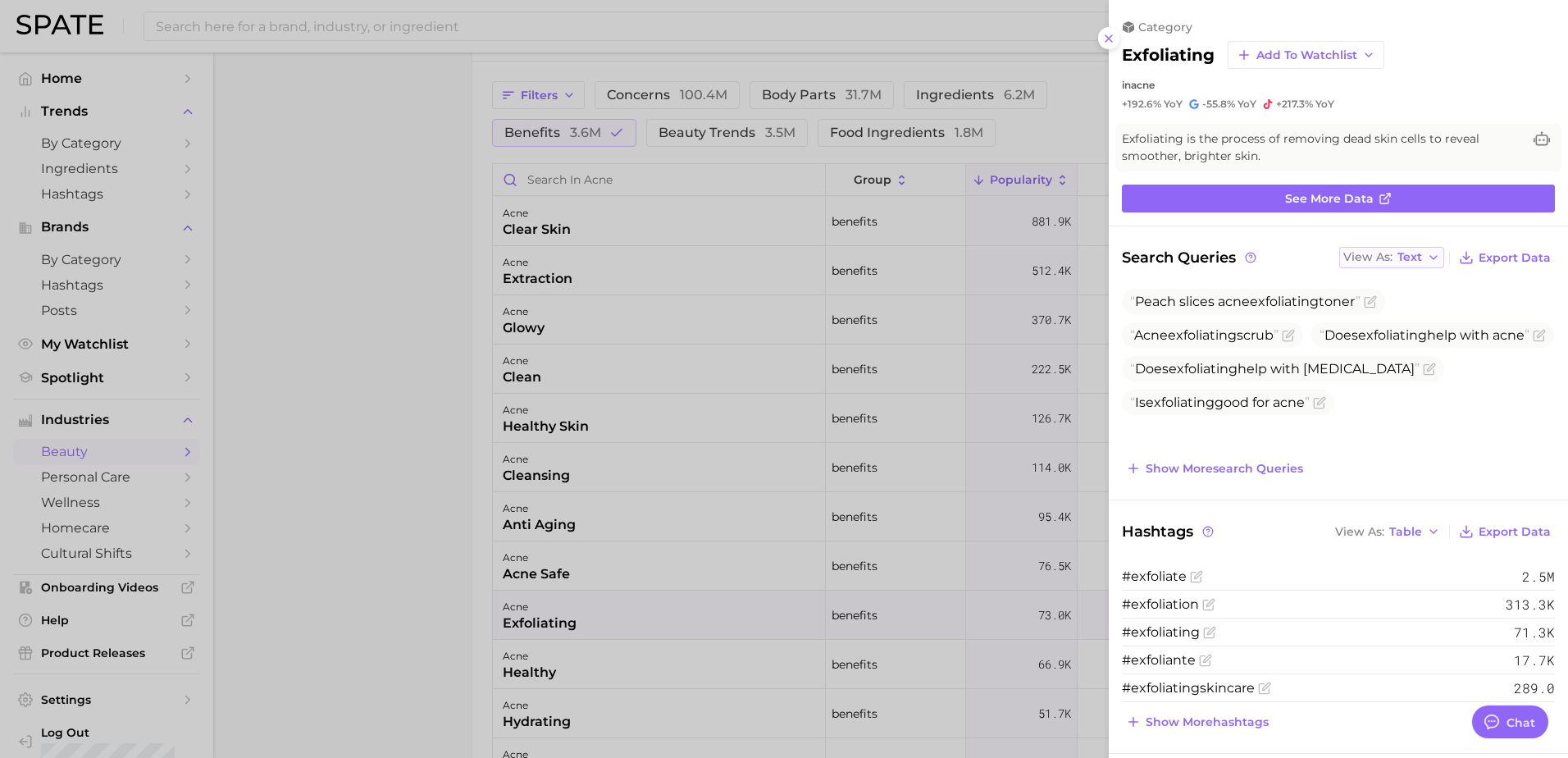
click at [1415, 260] on button "View As Text" at bounding box center [1392, 258] width 105 height 22
click at [1389, 308] on span "Table" at bounding box center [1384, 314] width 32 height 14
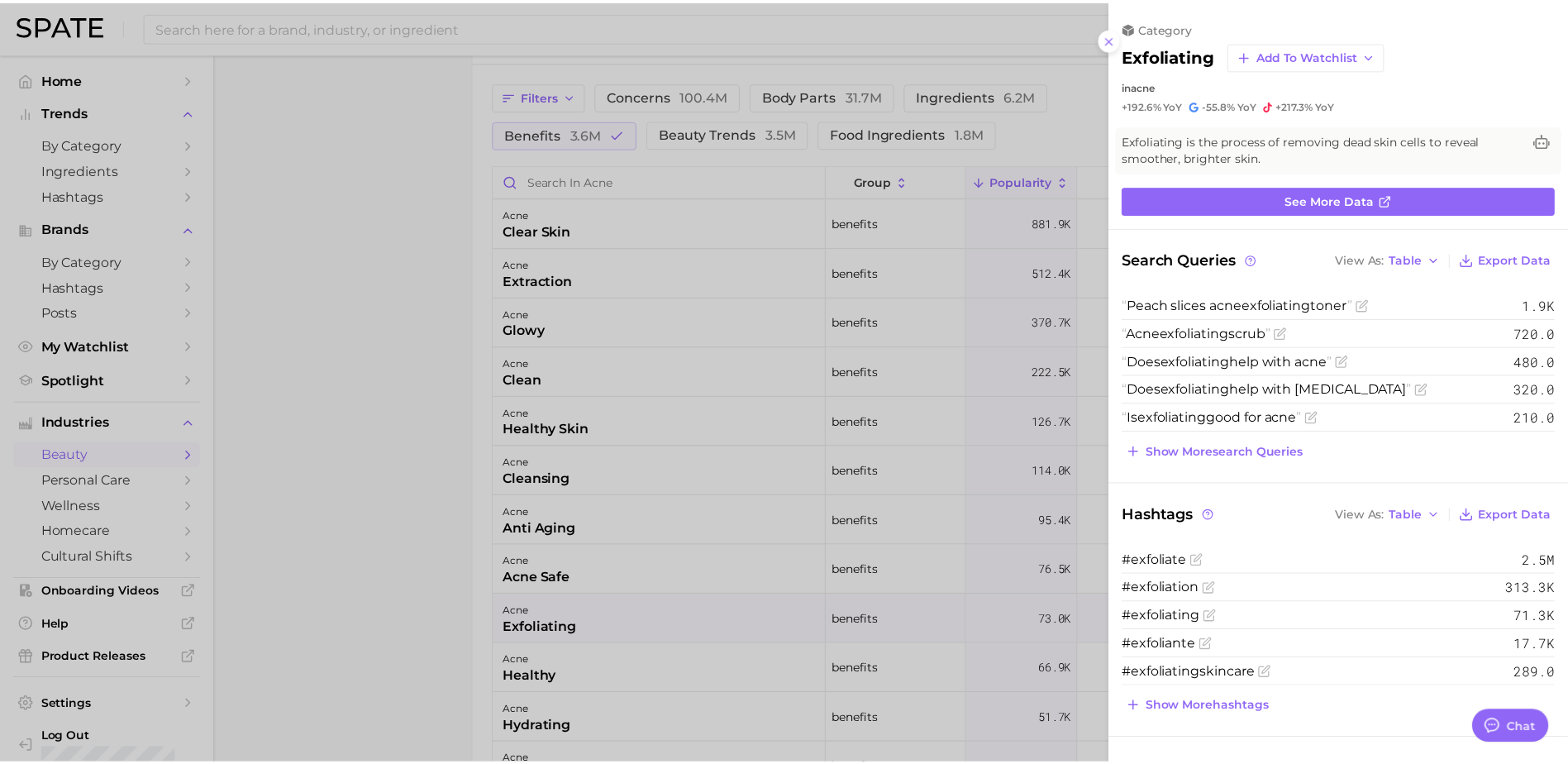
scroll to position [221, 0]
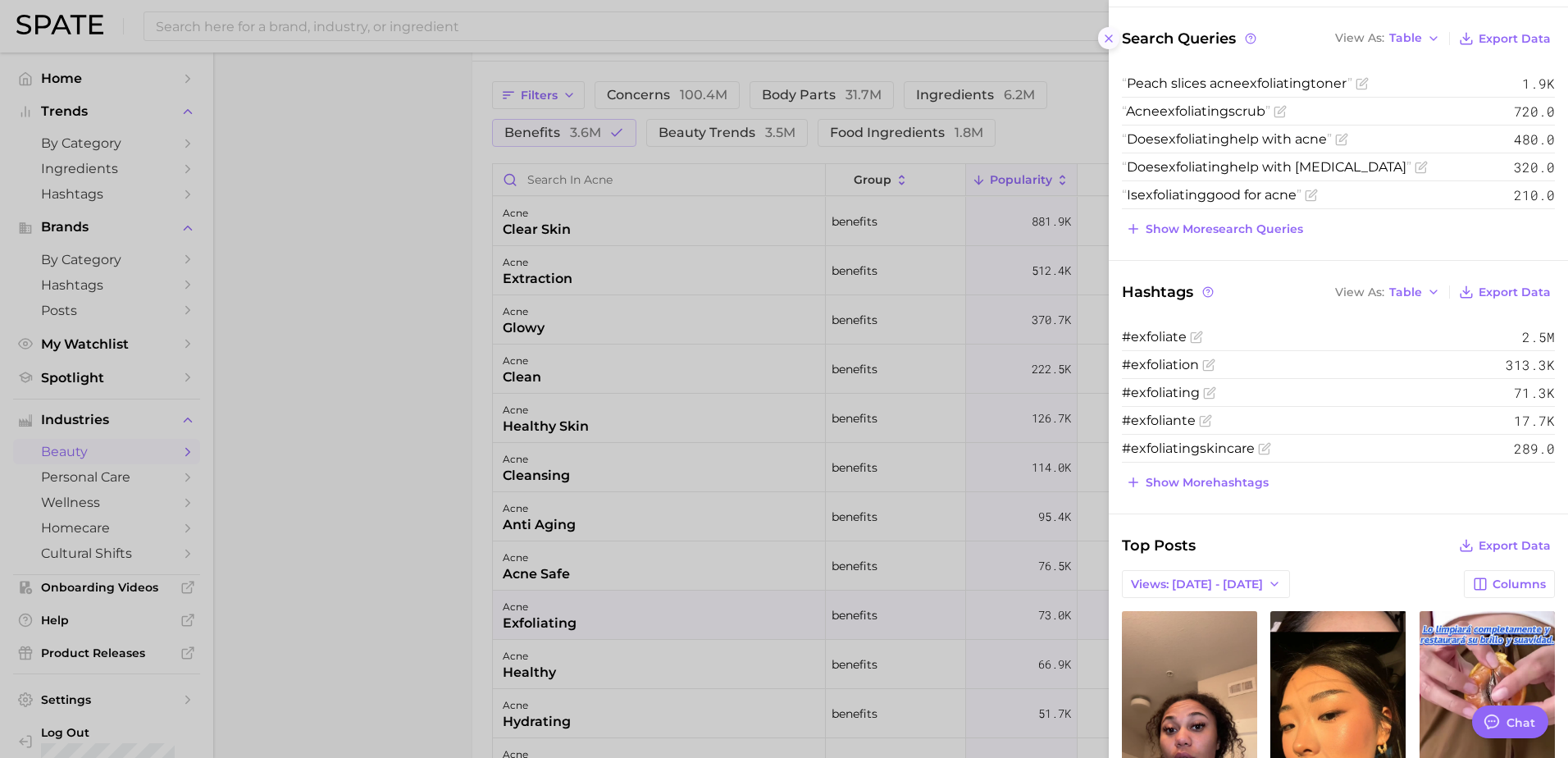
click at [1107, 33] on icon at bounding box center [1109, 38] width 13 height 13
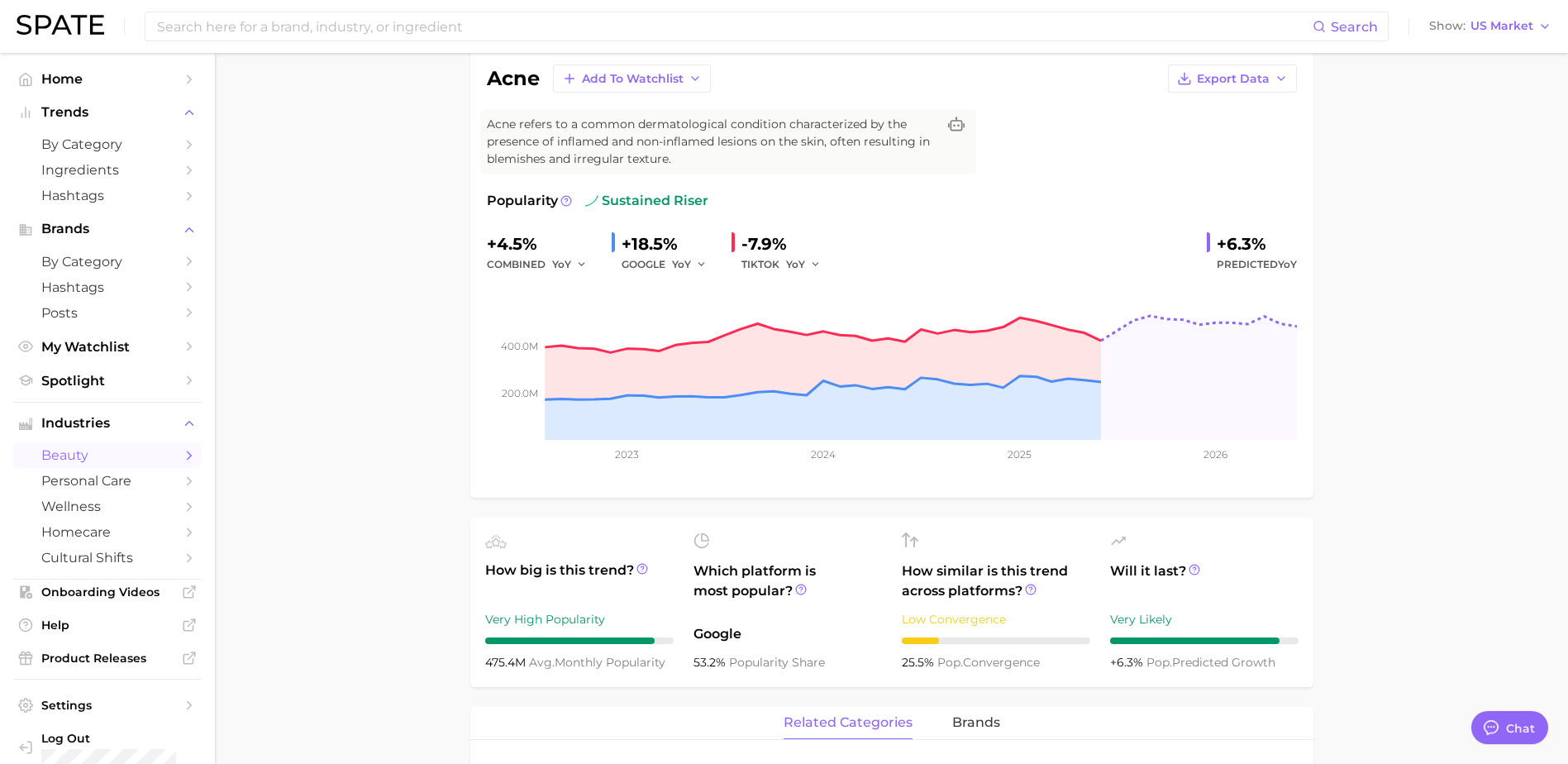
scroll to position [0, 0]
